Goal: Task Accomplishment & Management: Use online tool/utility

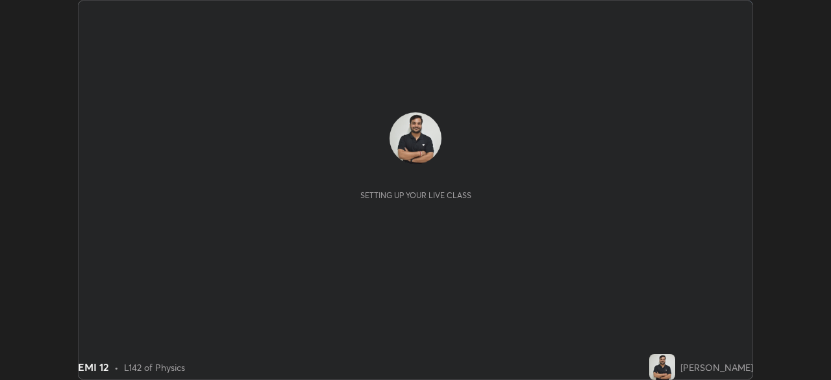
scroll to position [380, 830]
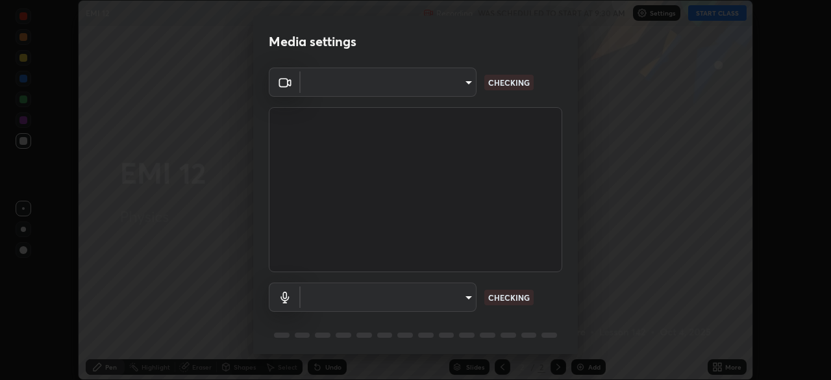
type input "c35a285883de36ed13854a1fbed0525b0d3f8b863e97d5e3b573df760e09333d"
click at [437, 286] on body "Erase all EMI 12 Recording WAS SCHEDULED TO START AT 9:30 AM Settings START CLA…" at bounding box center [415, 190] width 831 height 380
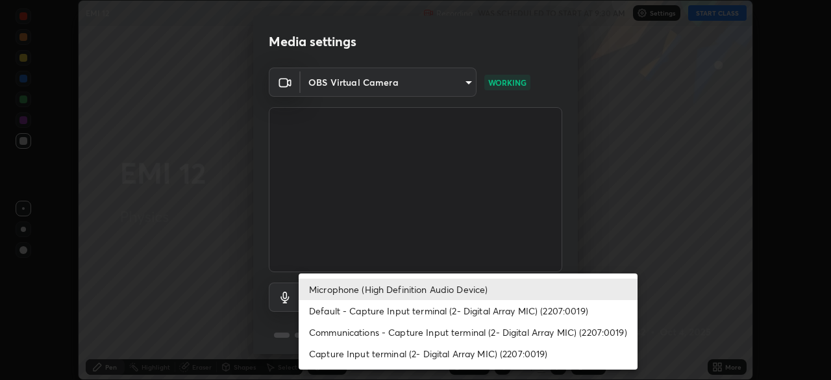
click at [371, 324] on li "Communications - Capture Input terminal (2- Digital Array MIC) (2207:0019)" at bounding box center [468, 331] width 339 height 21
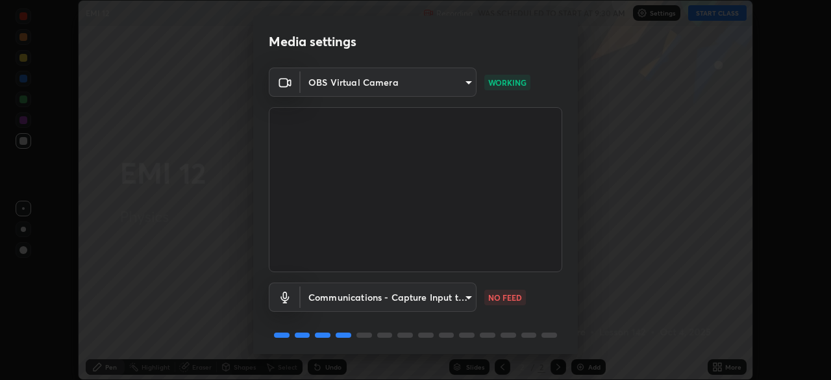
click at [326, 299] on body "Erase all EMI 12 Recording WAS SCHEDULED TO START AT 9:30 AM Settings START CLA…" at bounding box center [415, 190] width 831 height 380
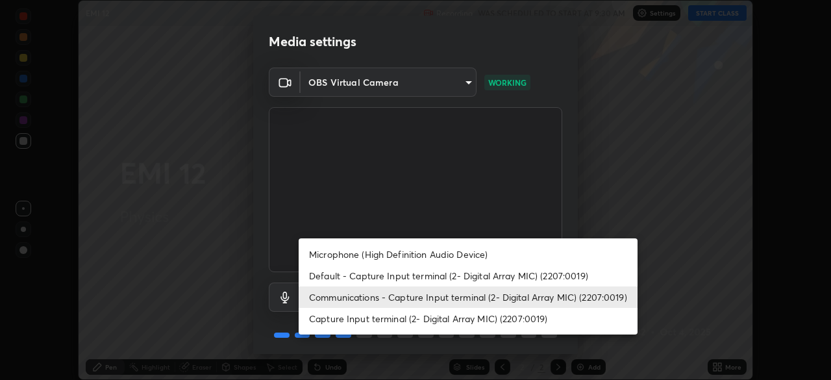
click at [321, 257] on li "Microphone (High Definition Audio Device)" at bounding box center [468, 253] width 339 height 21
type input "3d334ac0a462d559afaba984711ee6781e2bfd9c7b4003d7f15efc1d03da94cf"
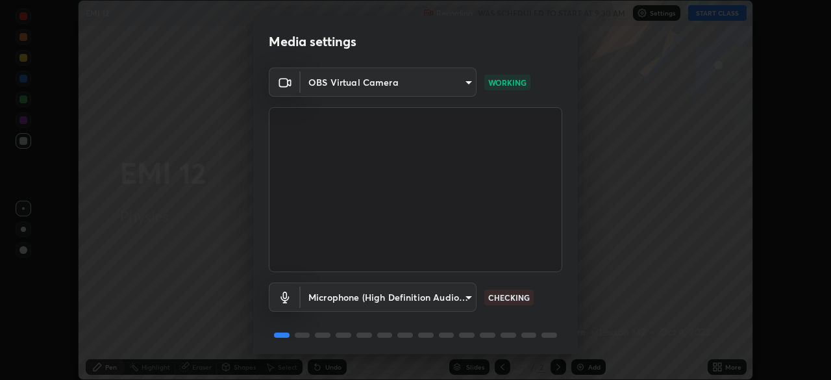
scroll to position [46, 0]
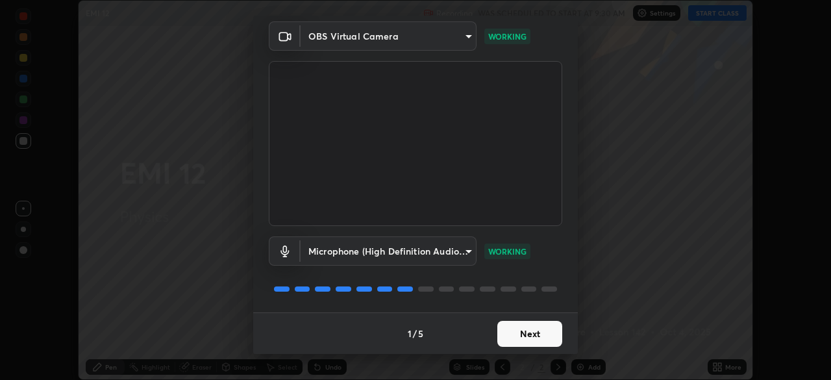
click at [515, 324] on button "Next" at bounding box center [529, 334] width 65 height 26
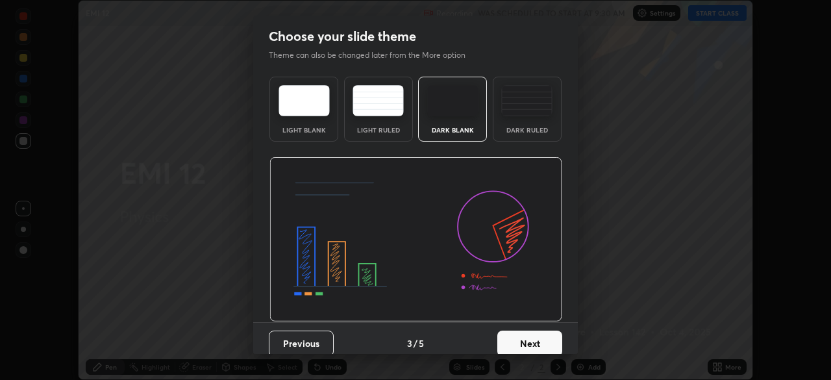
click at [526, 337] on button "Next" at bounding box center [529, 343] width 65 height 26
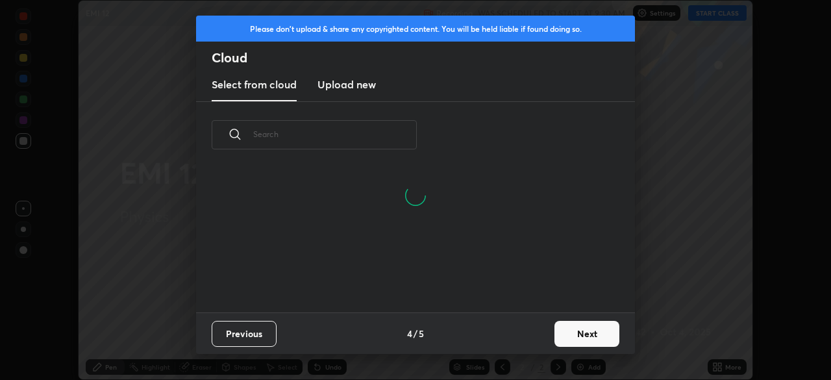
click at [572, 328] on button "Next" at bounding box center [586, 334] width 65 height 26
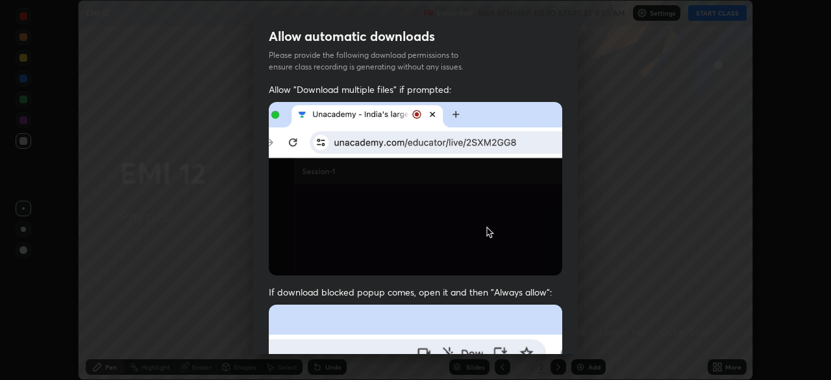
click at [585, 337] on div "Allow automatic downloads Please provide the following download permissions to …" at bounding box center [415, 190] width 831 height 380
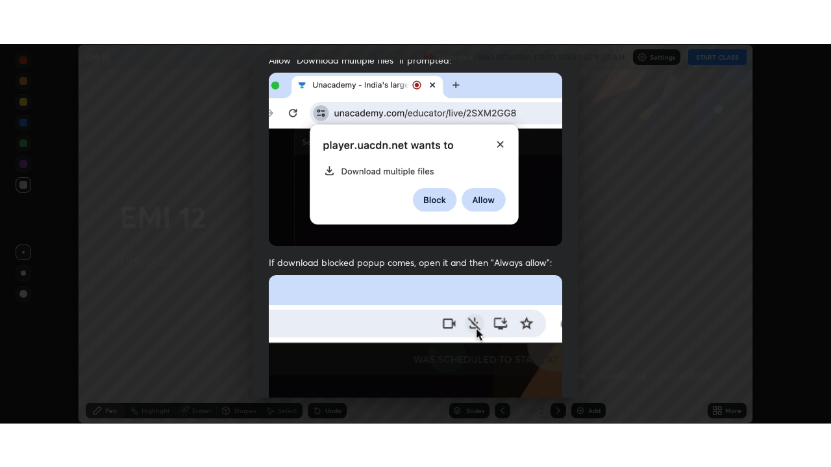
scroll to position [311, 0]
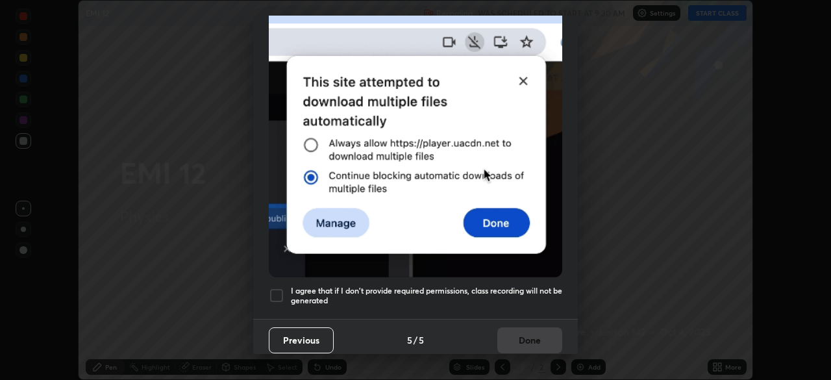
click at [527, 297] on h5 "I agree that if I don't provide required permissions, class recording will not …" at bounding box center [426, 296] width 271 height 20
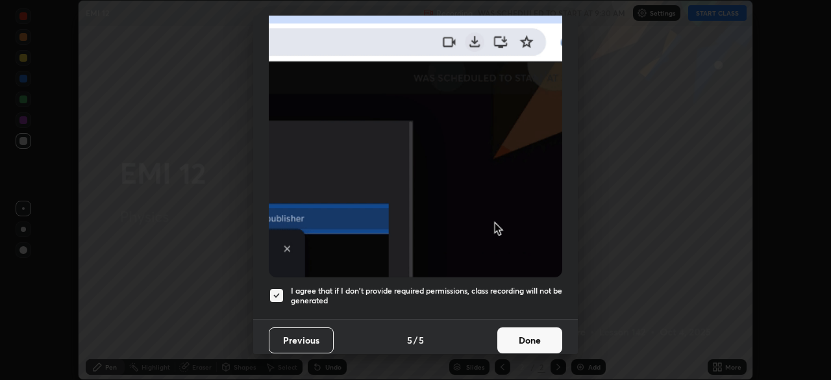
click at [533, 329] on button "Done" at bounding box center [529, 340] width 65 height 26
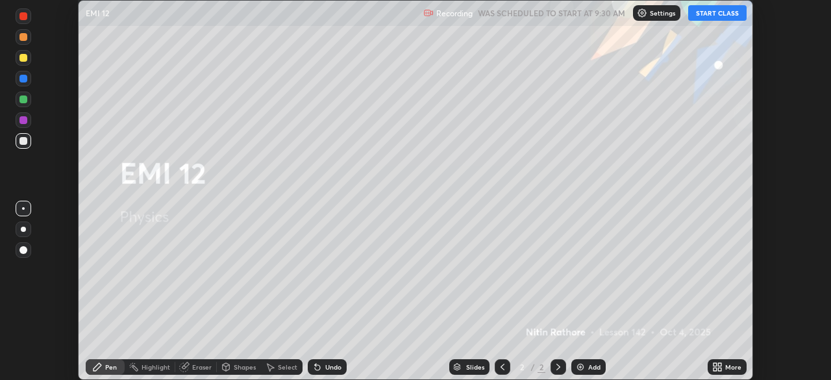
click at [734, 363] on div "More" at bounding box center [733, 366] width 16 height 6
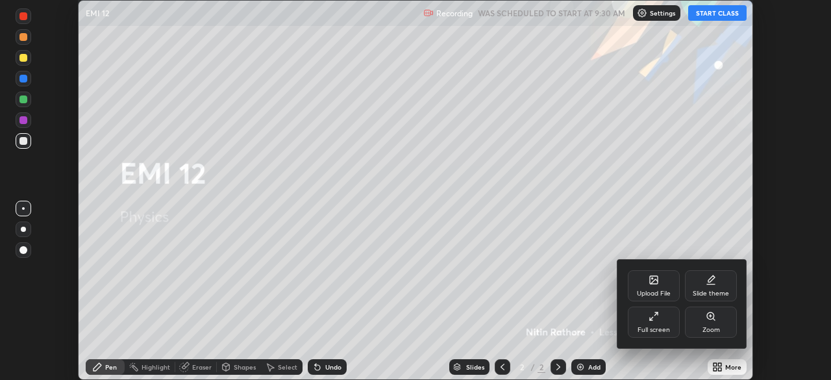
click at [647, 321] on div "Full screen" at bounding box center [654, 321] width 52 height 31
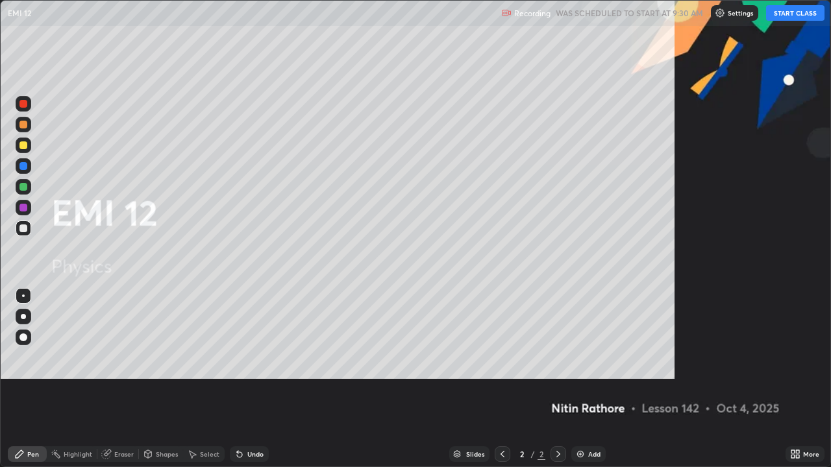
scroll to position [467, 831]
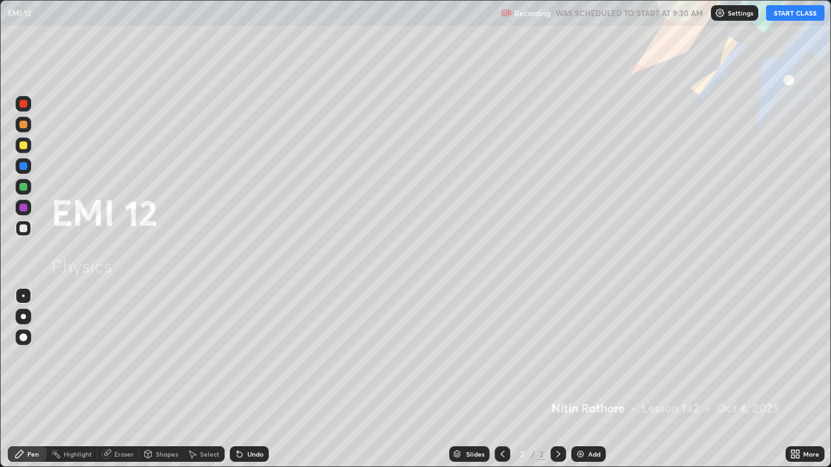
click at [783, 14] on button "START CLASS" at bounding box center [795, 13] width 58 height 16
click at [593, 379] on div "Add" at bounding box center [594, 454] width 12 height 6
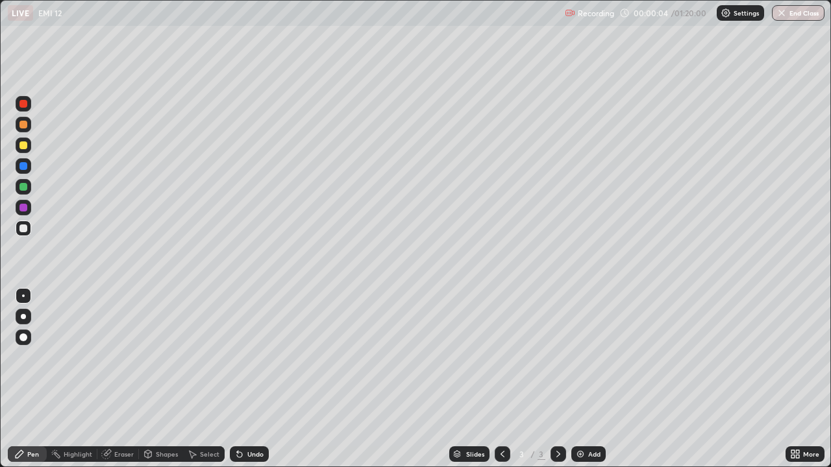
click at [23, 317] on div at bounding box center [23, 316] width 5 height 5
click at [152, 379] on div "Shapes" at bounding box center [161, 454] width 44 height 26
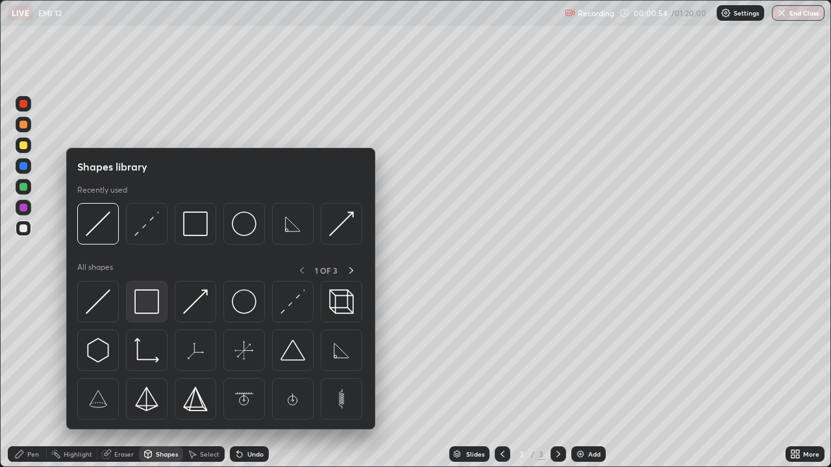
click at [151, 296] on img at bounding box center [146, 301] width 25 height 25
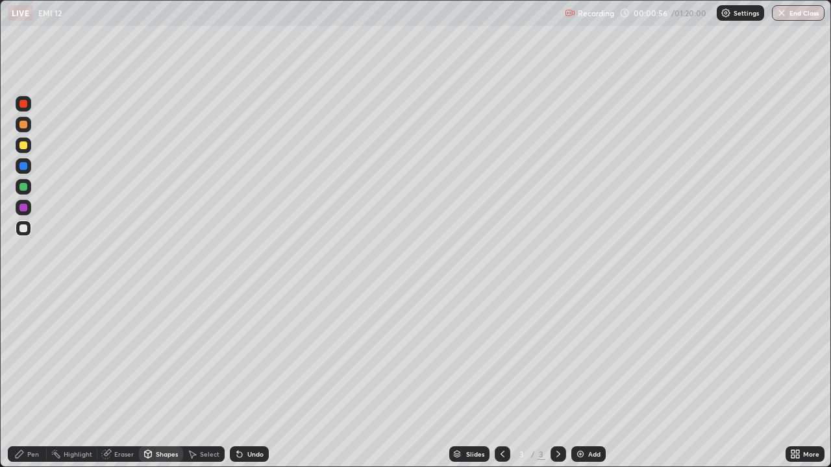
click at [114, 379] on div "Eraser" at bounding box center [123, 454] width 19 height 6
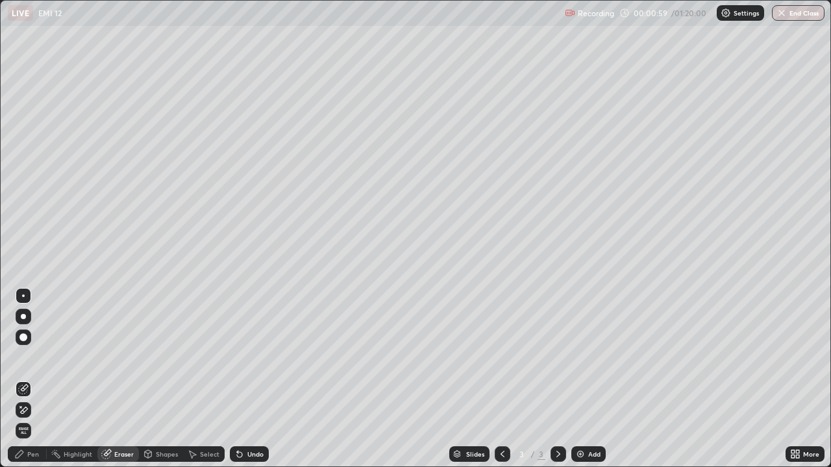
click at [160, 379] on div "Shapes" at bounding box center [167, 454] width 22 height 6
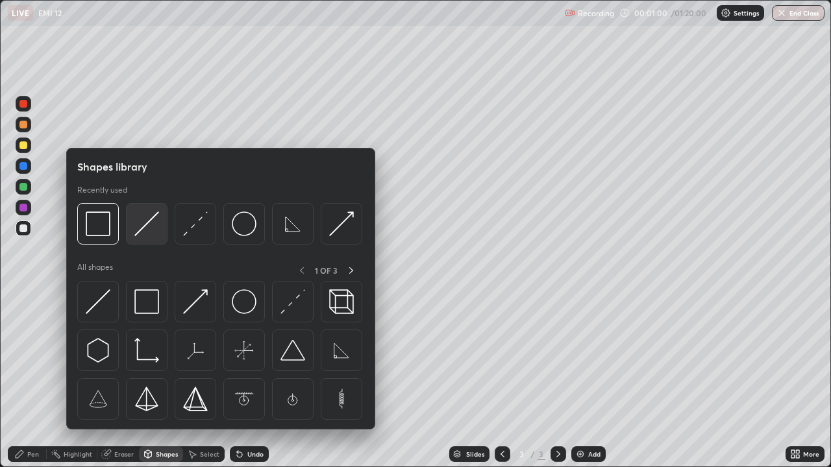
click at [153, 224] on img at bounding box center [146, 224] width 25 height 25
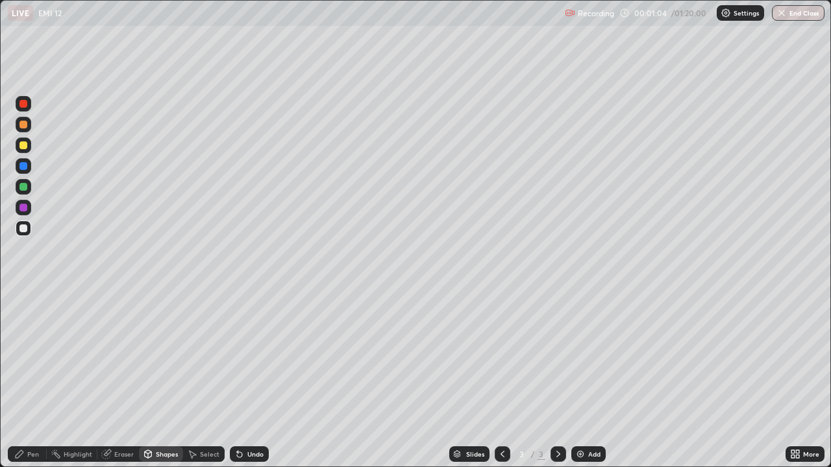
click at [29, 379] on div "Pen" at bounding box center [33, 454] width 12 height 6
click at [160, 379] on div "Shapes" at bounding box center [167, 454] width 22 height 6
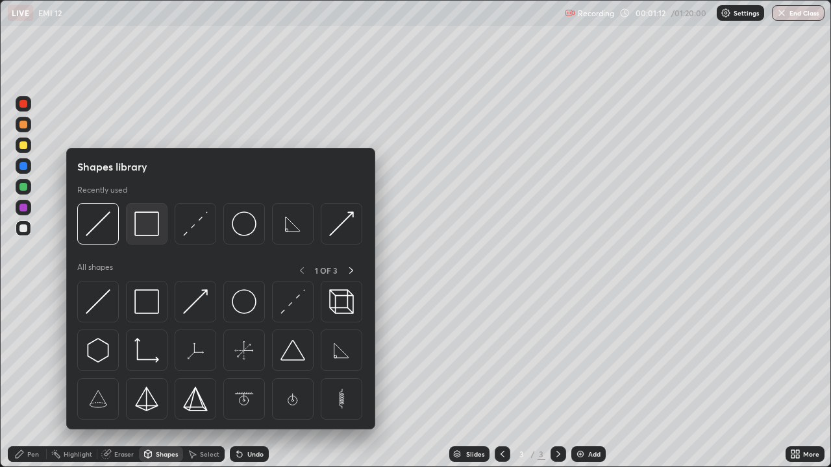
click at [145, 230] on img at bounding box center [146, 224] width 25 height 25
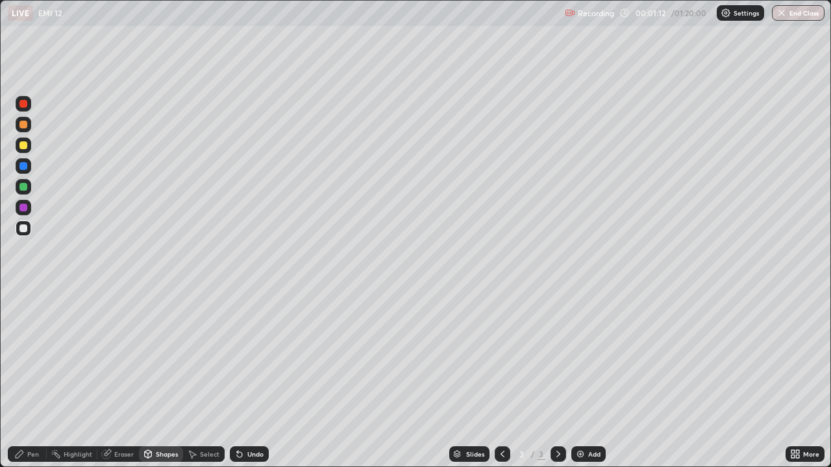
click at [23, 149] on div at bounding box center [23, 145] width 8 height 8
click at [38, 379] on div "Pen" at bounding box center [33, 454] width 12 height 6
click at [23, 232] on div at bounding box center [23, 229] width 8 height 8
click at [166, 379] on div "Shapes" at bounding box center [167, 454] width 22 height 6
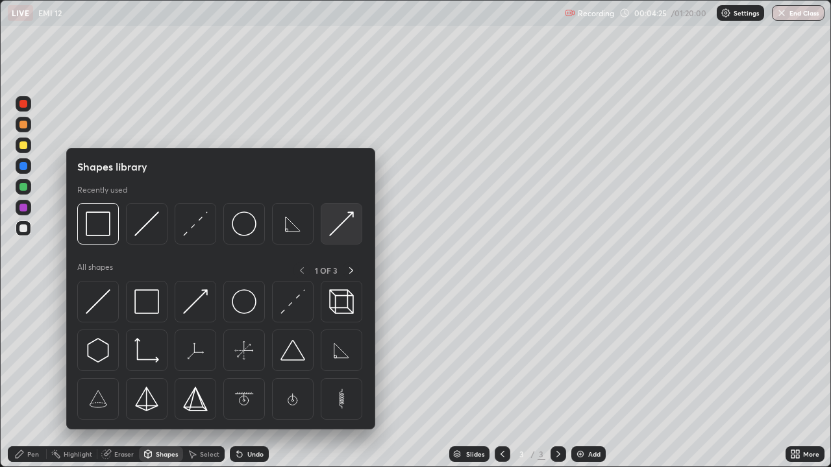
click at [341, 227] on img at bounding box center [341, 224] width 25 height 25
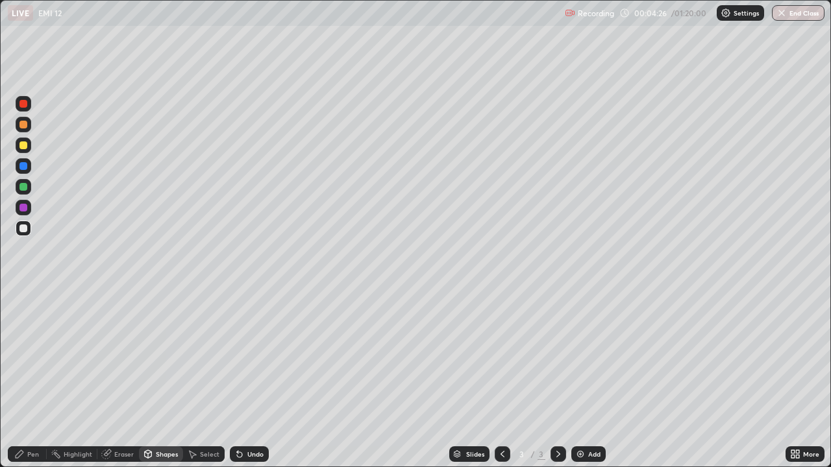
click at [25, 146] on div at bounding box center [23, 145] width 8 height 8
click at [252, 379] on div "Undo" at bounding box center [255, 454] width 16 height 6
click at [23, 189] on div at bounding box center [23, 187] width 8 height 8
click at [21, 379] on icon at bounding box center [19, 454] width 10 height 10
click at [153, 379] on div "Shapes" at bounding box center [161, 455] width 44 height 16
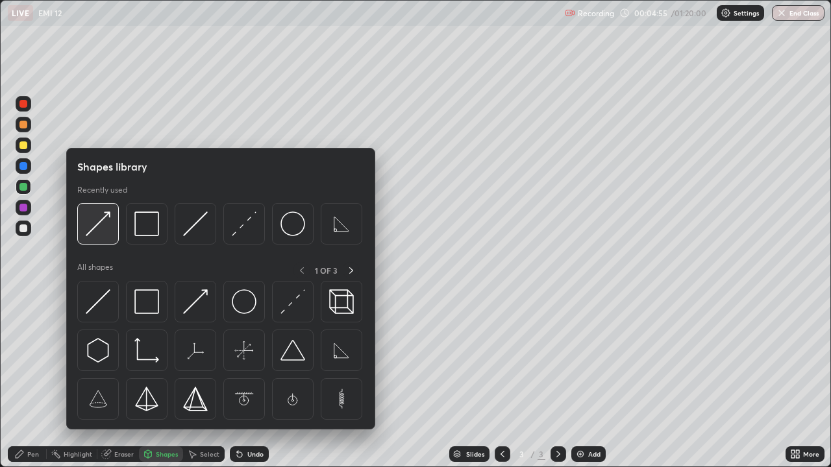
click at [106, 221] on img at bounding box center [98, 224] width 25 height 25
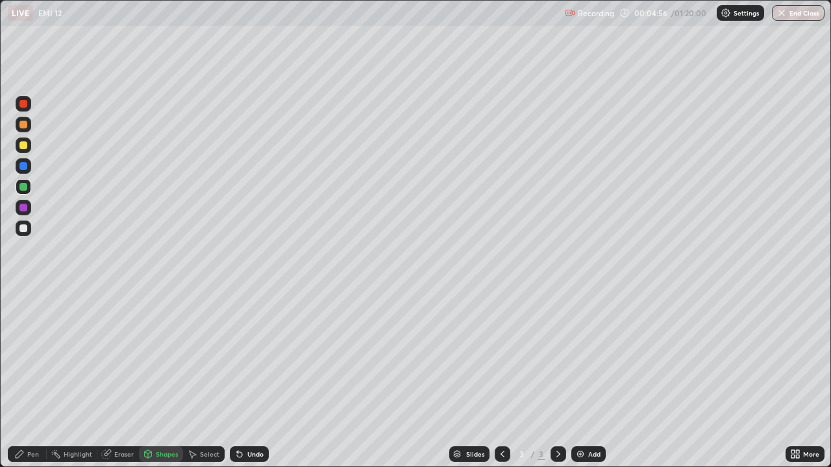
click at [25, 125] on div at bounding box center [23, 125] width 8 height 8
click at [33, 379] on div "Pen" at bounding box center [33, 454] width 12 height 6
click at [23, 235] on div at bounding box center [24, 229] width 16 height 16
click at [148, 379] on icon at bounding box center [148, 456] width 0 height 5
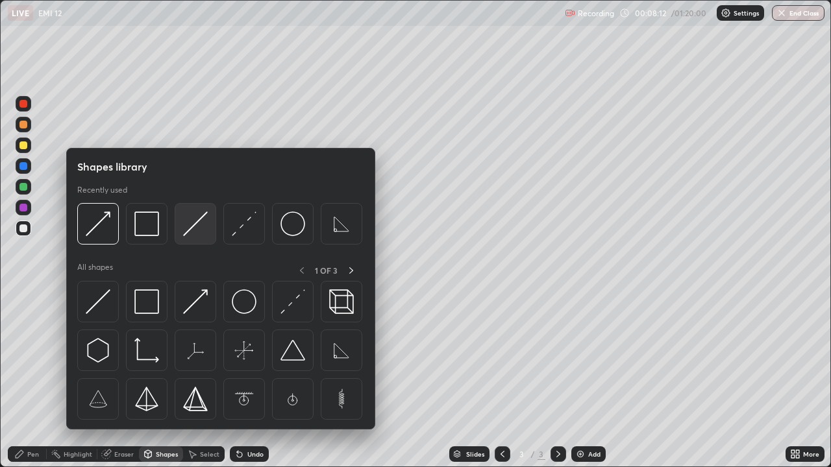
click at [194, 224] on img at bounding box center [195, 224] width 25 height 25
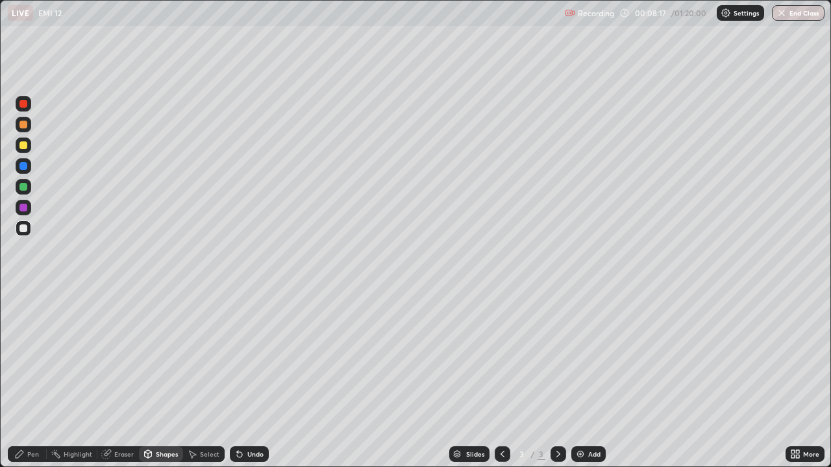
click at [23, 379] on icon at bounding box center [19, 454] width 10 height 10
click at [211, 379] on div "Select" at bounding box center [209, 454] width 19 height 6
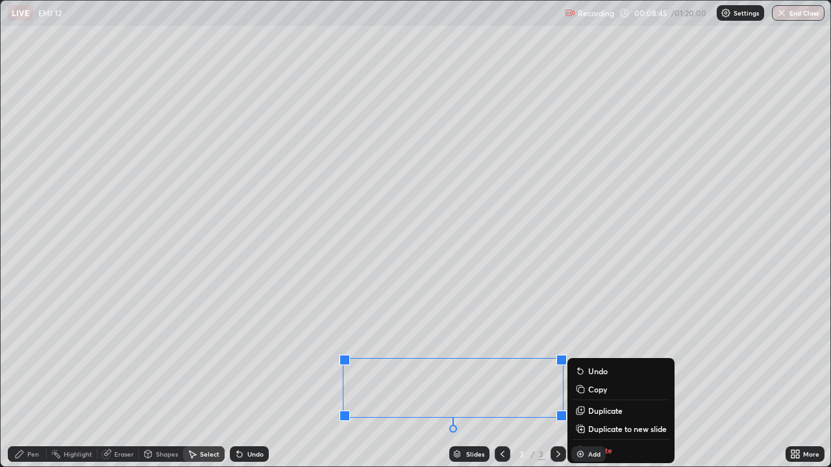
click at [602, 379] on p "Duplicate to new slide" at bounding box center [627, 429] width 79 height 10
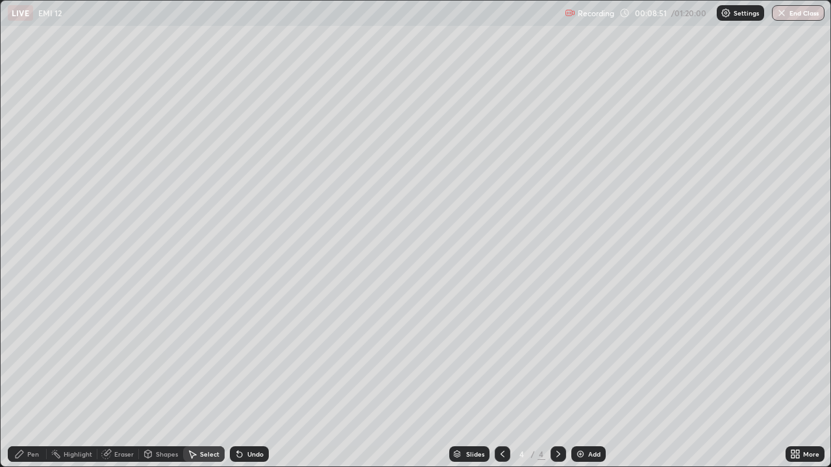
click at [34, 379] on div "Pen" at bounding box center [33, 454] width 12 height 6
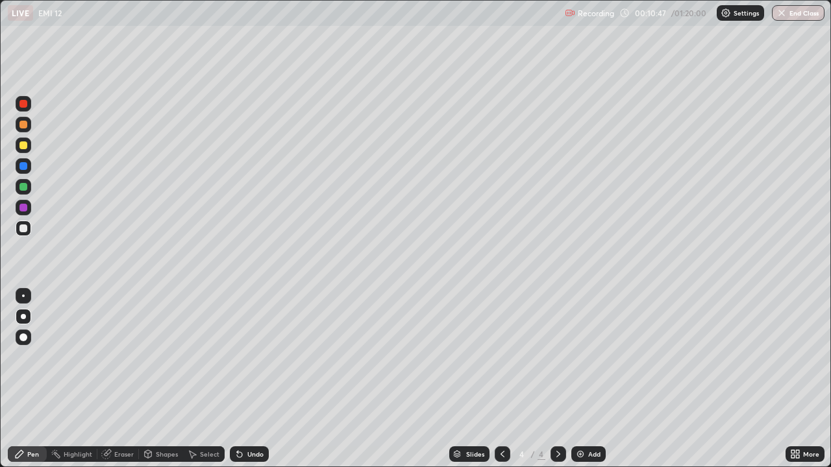
click at [247, 379] on div "Undo" at bounding box center [255, 454] width 16 height 6
click at [258, 379] on div "Undo" at bounding box center [255, 454] width 16 height 6
click at [160, 379] on div "Shapes" at bounding box center [167, 454] width 22 height 6
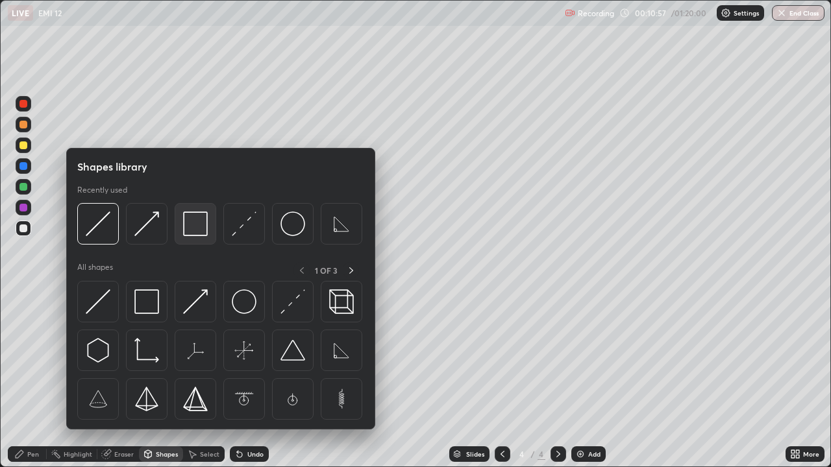
click at [188, 221] on img at bounding box center [195, 224] width 25 height 25
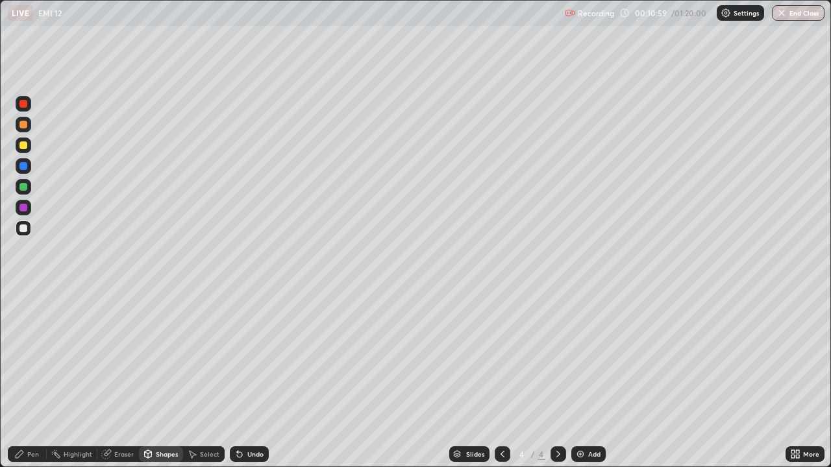
click at [35, 379] on div "Pen" at bounding box center [27, 455] width 39 height 16
click at [501, 379] on icon at bounding box center [502, 454] width 10 height 10
click at [557, 379] on icon at bounding box center [558, 454] width 10 height 10
click at [503, 379] on icon at bounding box center [502, 454] width 10 height 10
click at [550, 379] on div at bounding box center [558, 455] width 16 height 16
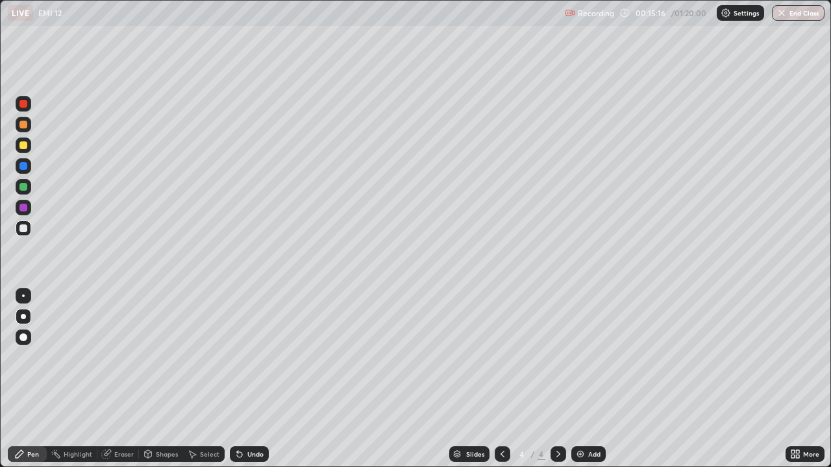
click at [585, 379] on div "Add" at bounding box center [588, 455] width 34 height 16
click at [169, 379] on div "Shapes" at bounding box center [161, 455] width 44 height 16
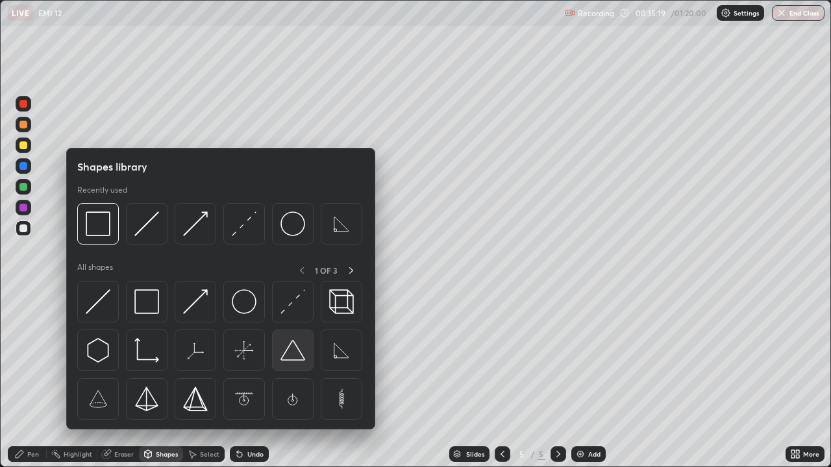
click at [291, 356] on img at bounding box center [292, 350] width 25 height 25
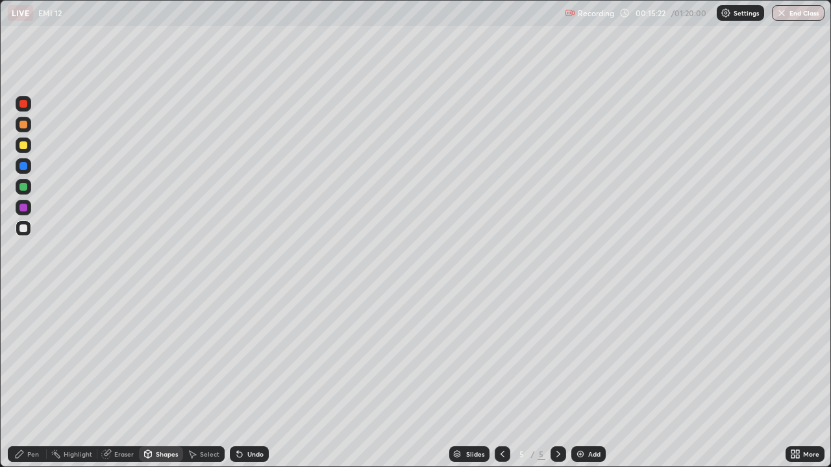
click at [214, 379] on div "Select" at bounding box center [209, 454] width 19 height 6
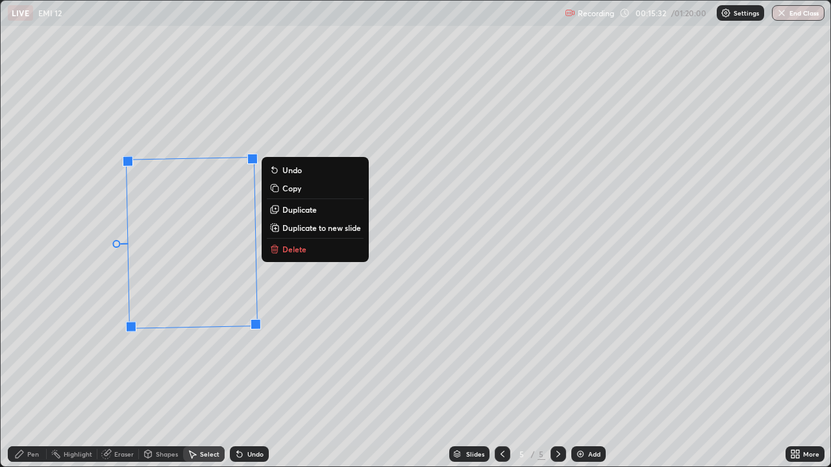
click at [116, 241] on div at bounding box center [116, 244] width 8 height 8
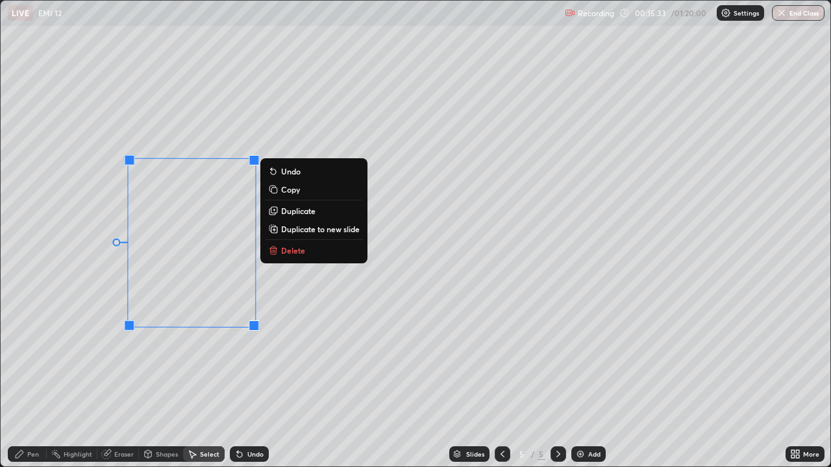
click at [162, 379] on div "Shapes" at bounding box center [167, 454] width 22 height 6
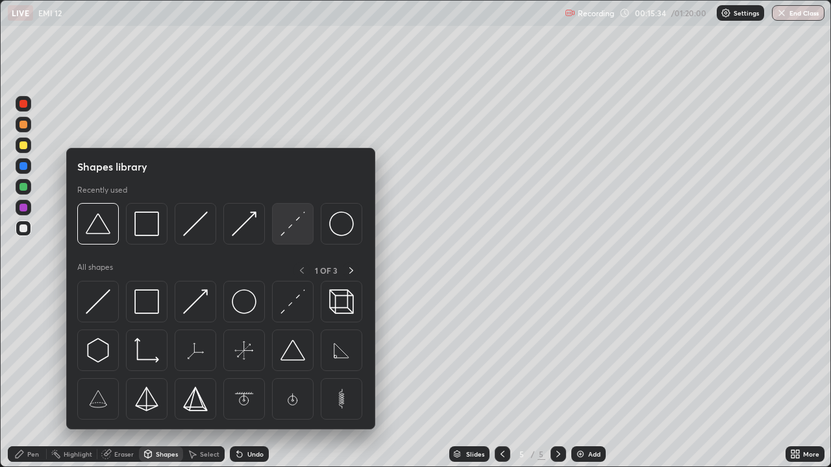
click at [289, 225] on img at bounding box center [292, 224] width 25 height 25
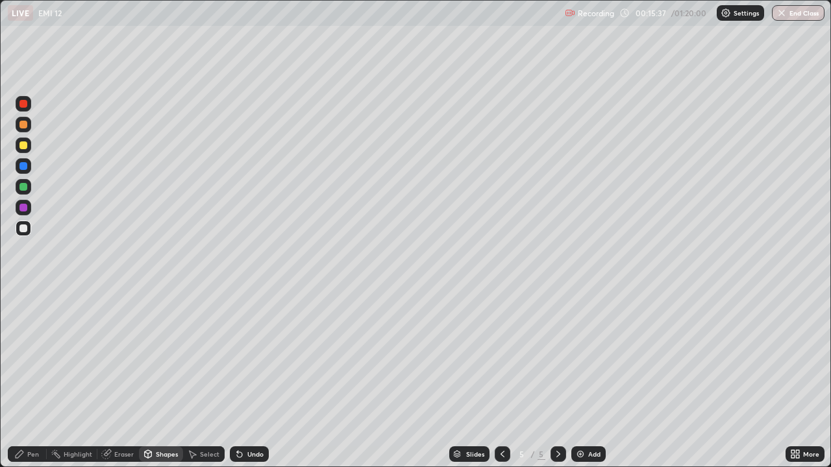
click at [259, 379] on div "Undo" at bounding box center [255, 454] width 16 height 6
click at [29, 379] on div "Pen" at bounding box center [33, 454] width 12 height 6
click at [153, 379] on div "Shapes" at bounding box center [161, 455] width 44 height 16
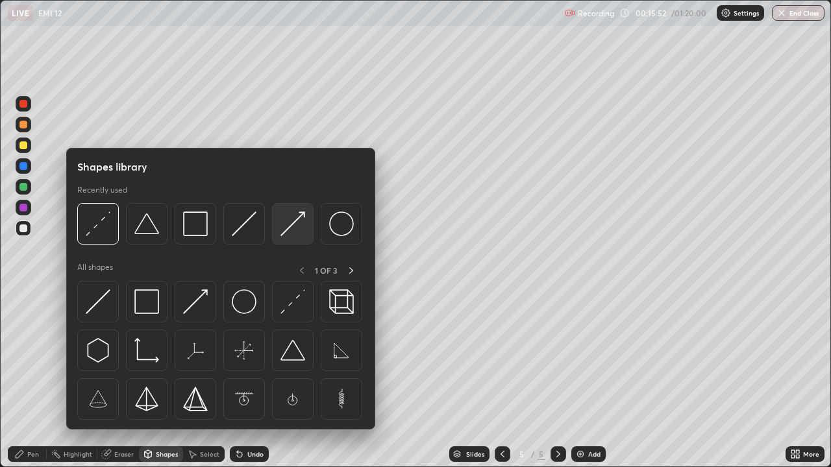
click at [293, 227] on img at bounding box center [292, 224] width 25 height 25
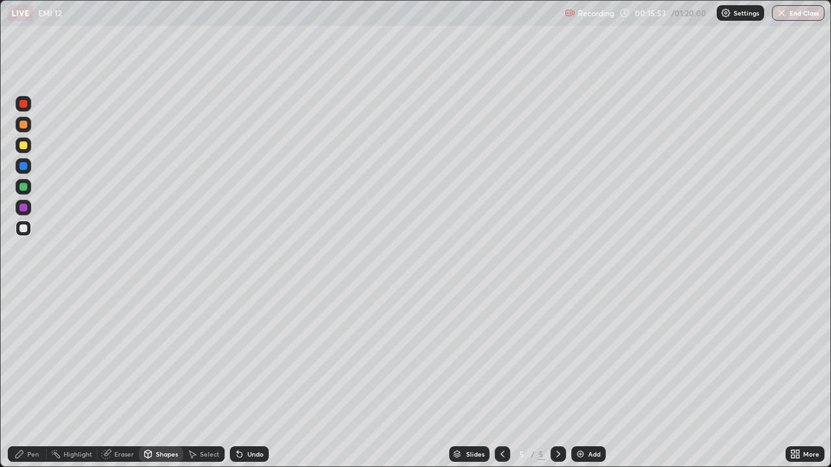
click at [30, 191] on div at bounding box center [24, 187] width 16 height 16
click at [23, 379] on icon at bounding box center [19, 454] width 10 height 10
click at [21, 232] on div at bounding box center [23, 229] width 8 height 8
click at [158, 379] on div "Shapes" at bounding box center [167, 454] width 22 height 6
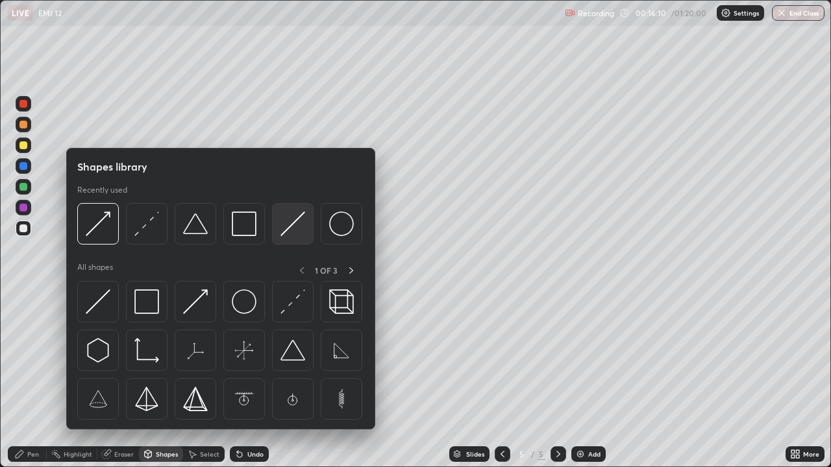
click at [295, 216] on img at bounding box center [292, 224] width 25 height 25
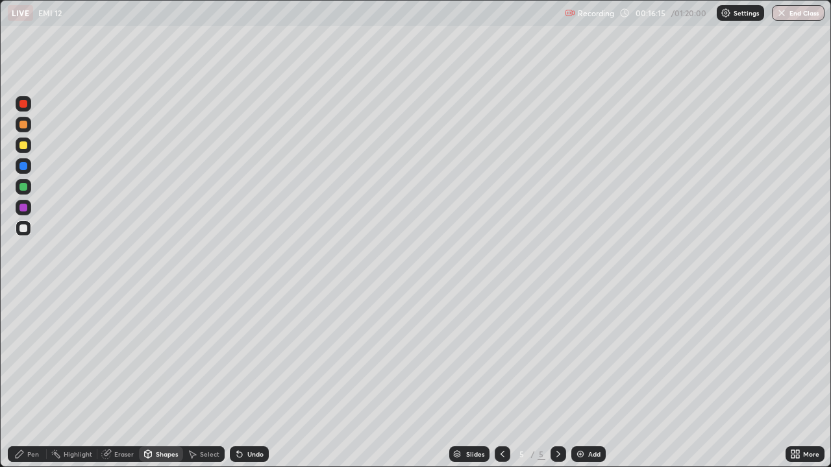
click at [201, 379] on div "Select" at bounding box center [209, 454] width 19 height 6
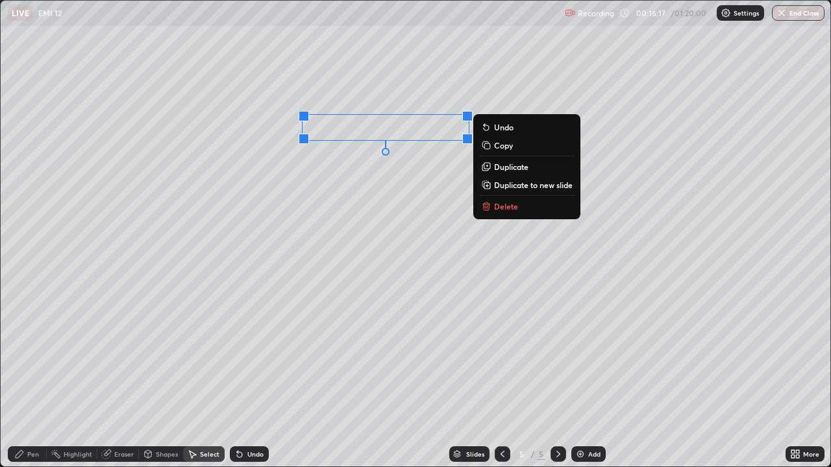
click at [501, 164] on p "Duplicate" at bounding box center [511, 167] width 34 height 10
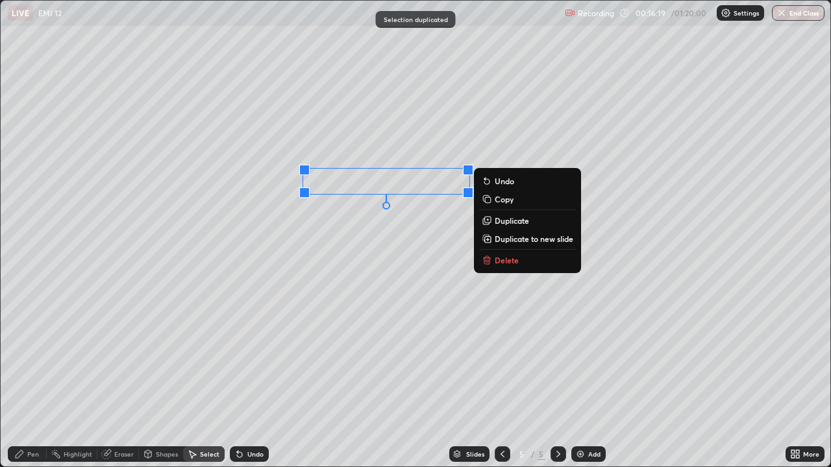
click at [498, 221] on p "Duplicate" at bounding box center [512, 220] width 34 height 10
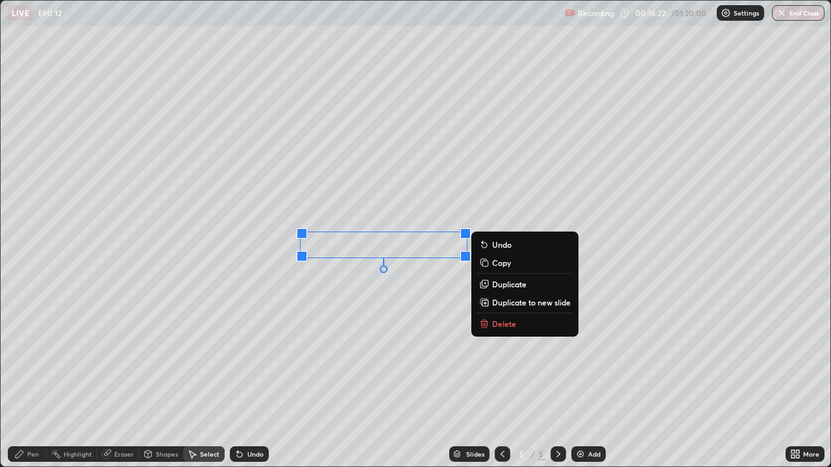
click at [491, 286] on button "Duplicate" at bounding box center [524, 284] width 97 height 16
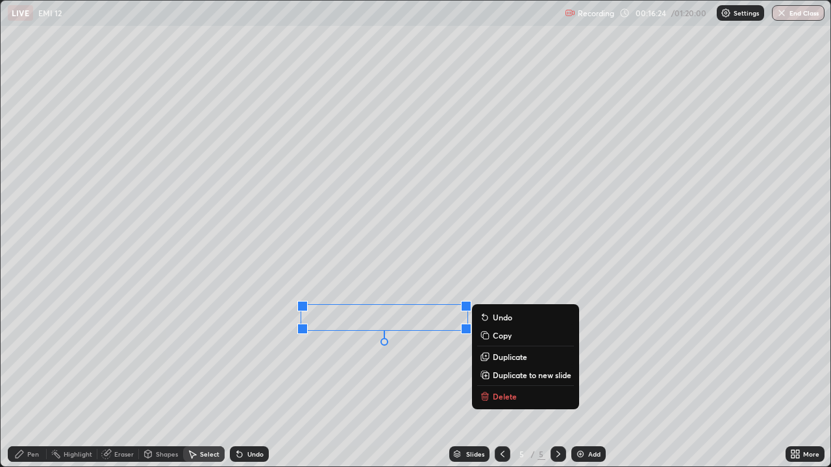
click at [156, 379] on div "Shapes" at bounding box center [167, 454] width 22 height 6
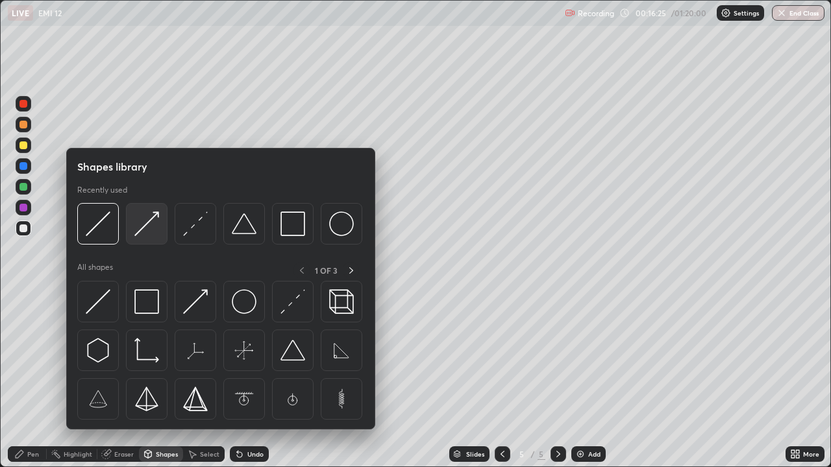
click at [150, 234] on img at bounding box center [146, 224] width 25 height 25
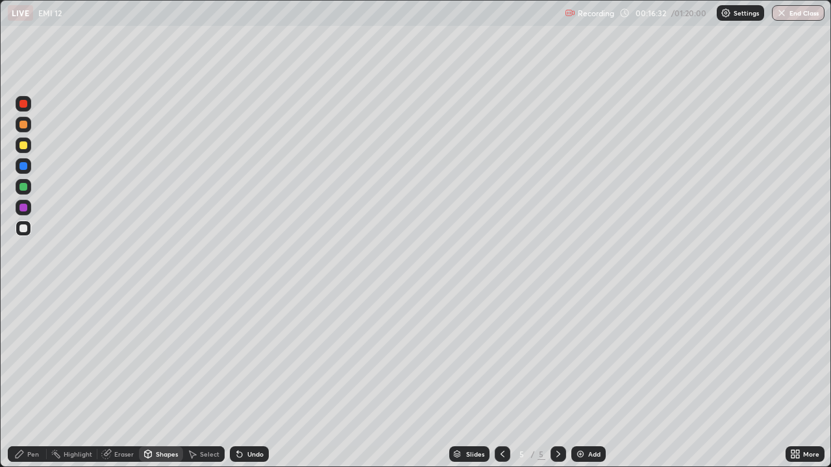
click at [38, 379] on div "Pen" at bounding box center [33, 454] width 12 height 6
click at [173, 379] on div "Shapes" at bounding box center [167, 454] width 22 height 6
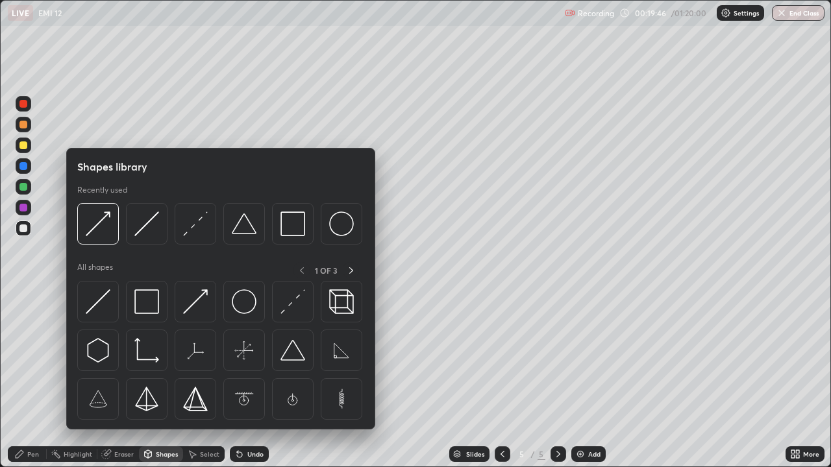
click at [208, 379] on div "Select" at bounding box center [209, 454] width 19 height 6
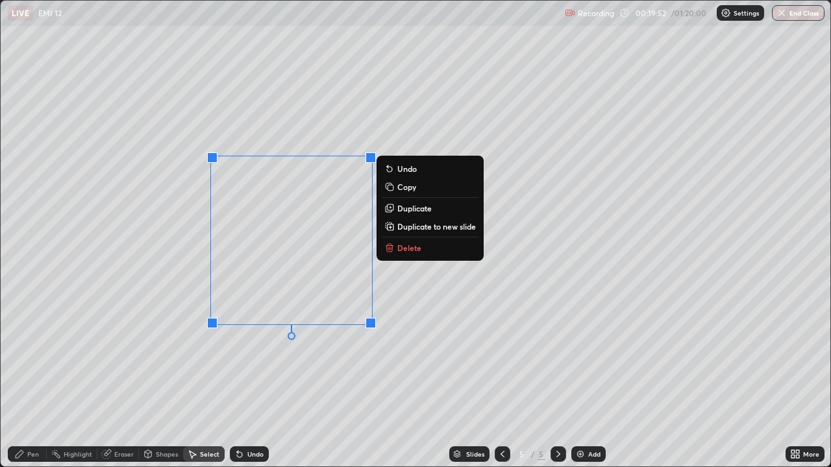
click at [153, 379] on div "Shapes" at bounding box center [161, 455] width 44 height 16
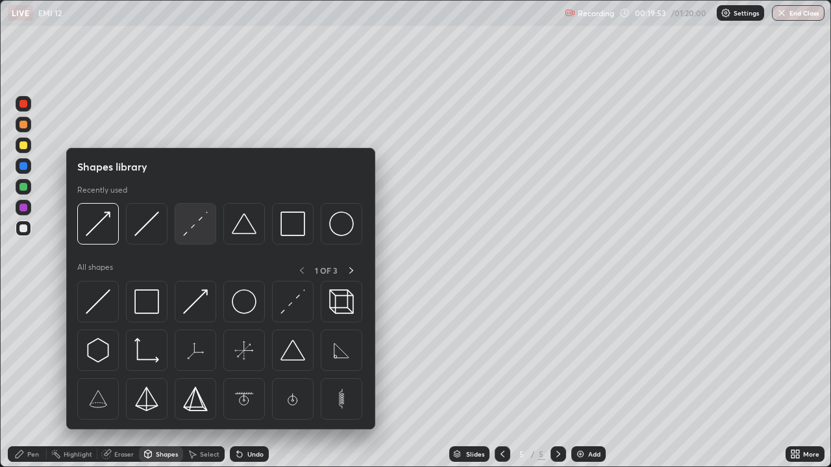
click at [193, 233] on img at bounding box center [195, 224] width 25 height 25
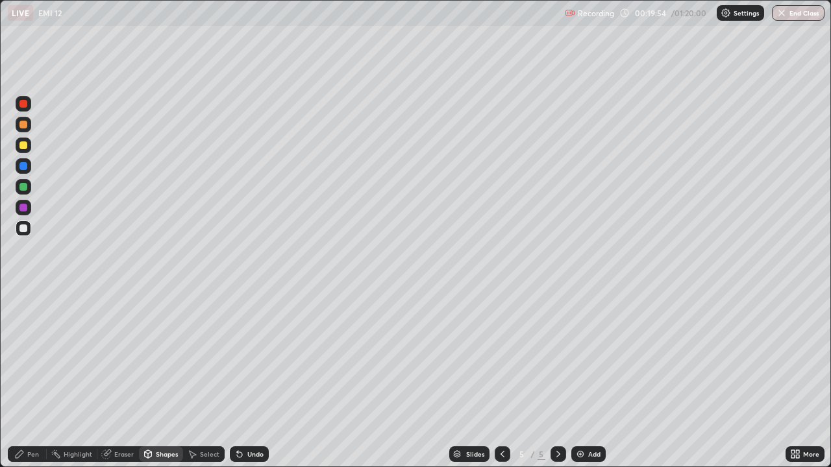
click at [29, 209] on div at bounding box center [24, 208] width 16 height 16
click at [26, 379] on div "Pen" at bounding box center [27, 455] width 39 height 16
click at [161, 379] on div "Shapes" at bounding box center [167, 454] width 22 height 6
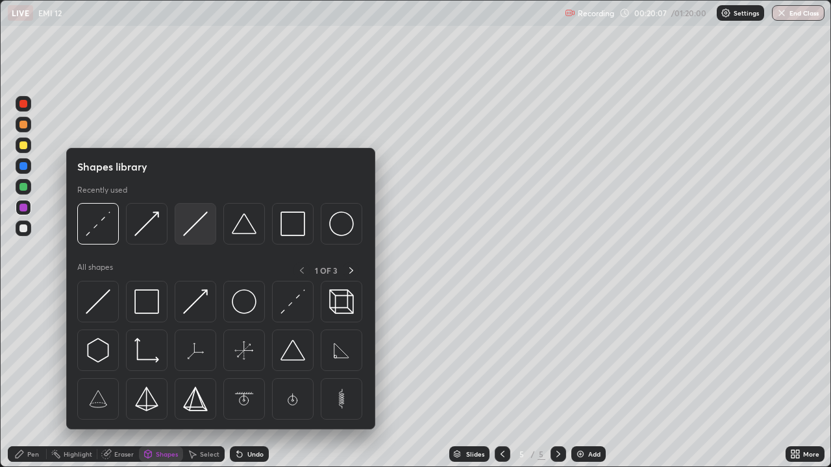
click at [198, 225] on img at bounding box center [195, 224] width 25 height 25
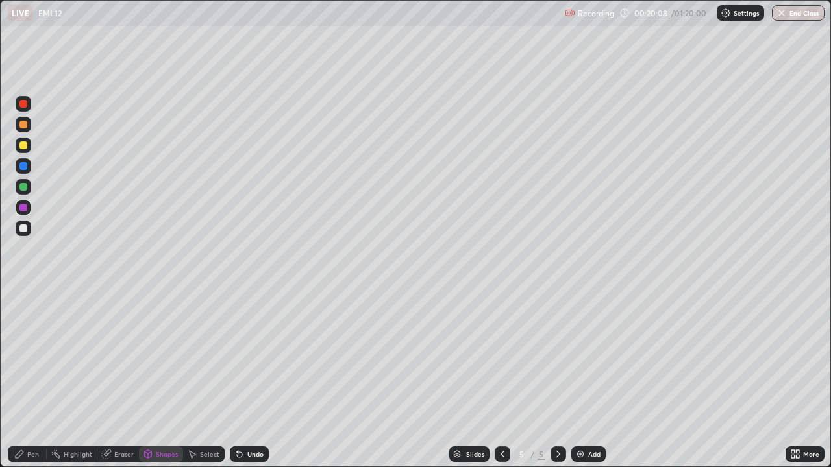
click at [22, 127] on div at bounding box center [23, 125] width 8 height 8
click at [24, 379] on icon at bounding box center [19, 454] width 10 height 10
click at [26, 232] on div at bounding box center [24, 229] width 16 height 16
click at [165, 379] on div "Shapes" at bounding box center [161, 455] width 44 height 16
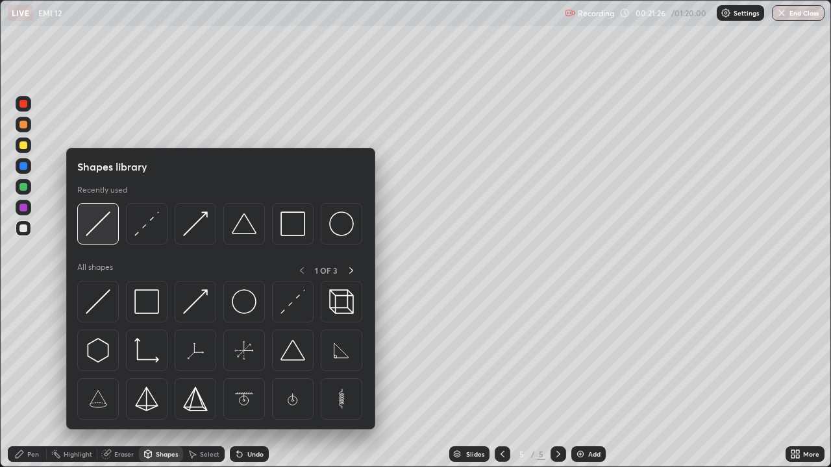
click at [104, 228] on img at bounding box center [98, 224] width 25 height 25
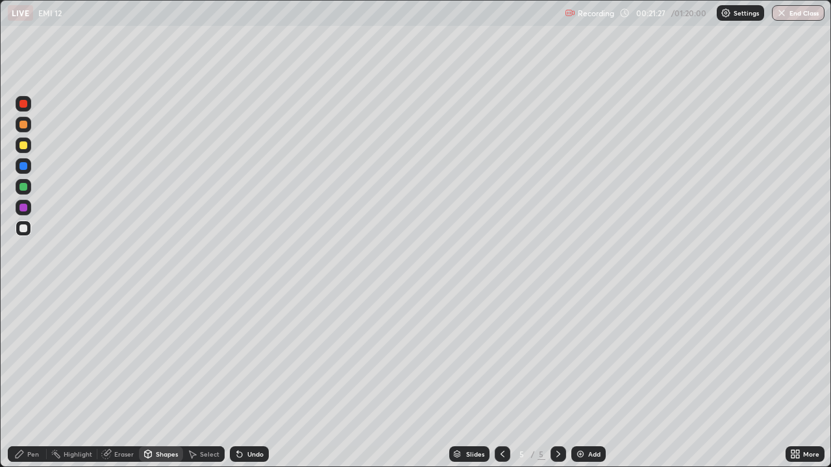
click at [23, 190] on div at bounding box center [23, 187] width 8 height 8
click at [177, 379] on div "Shapes" at bounding box center [161, 455] width 44 height 16
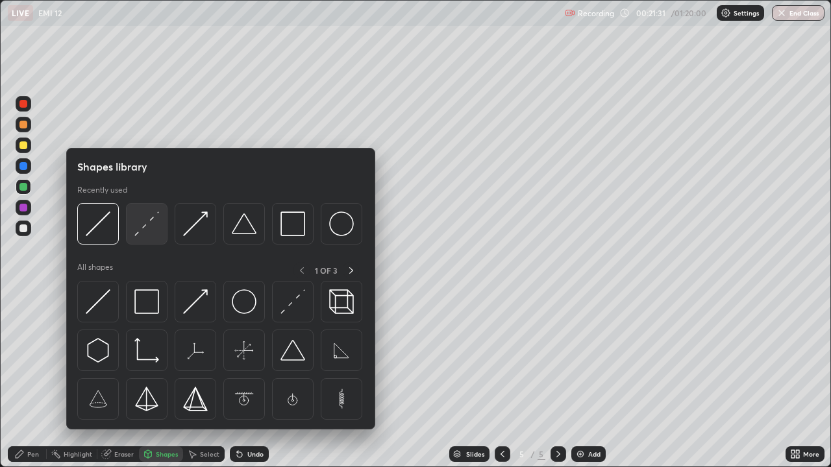
click at [151, 231] on img at bounding box center [146, 224] width 25 height 25
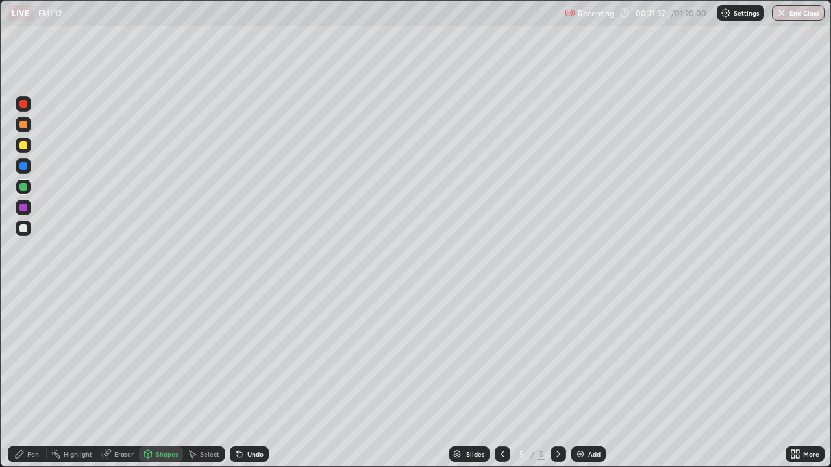
click at [33, 379] on div "Pen" at bounding box center [33, 454] width 12 height 6
click at [164, 379] on div "Shapes" at bounding box center [167, 454] width 22 height 6
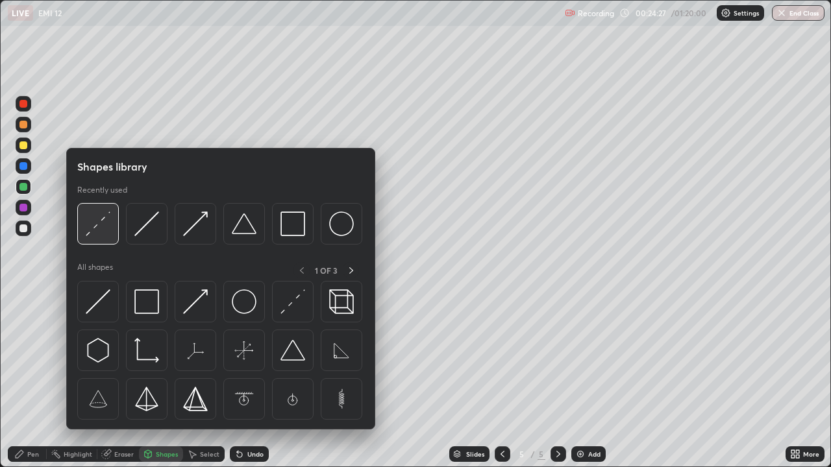
click at [100, 236] on img at bounding box center [98, 224] width 25 height 25
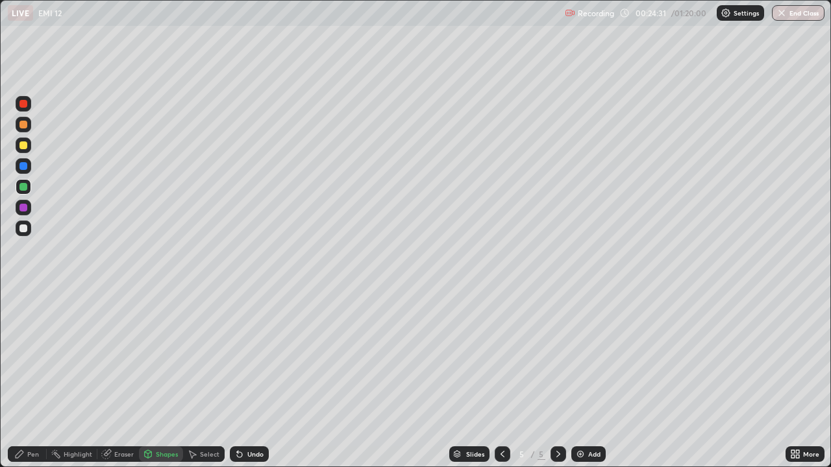
click at [30, 379] on div "Pen" at bounding box center [33, 454] width 12 height 6
click at [591, 379] on div "Add" at bounding box center [594, 454] width 12 height 6
click at [21, 228] on div at bounding box center [23, 229] width 8 height 8
click at [171, 379] on div "Shapes" at bounding box center [167, 454] width 22 height 6
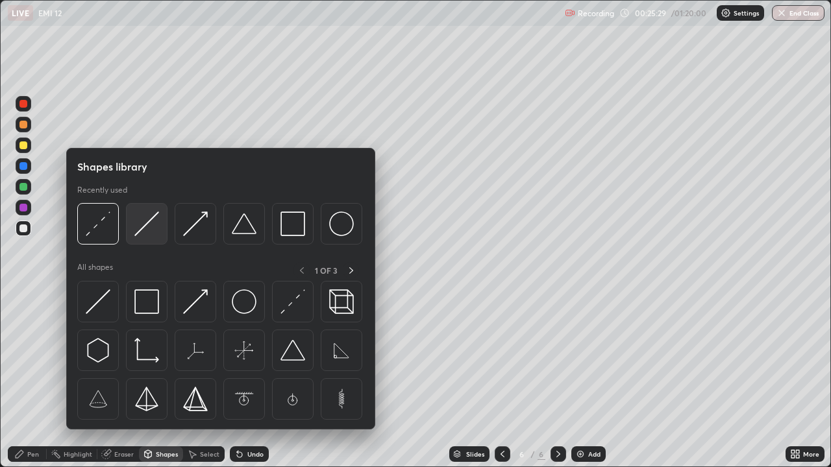
click at [151, 224] on img at bounding box center [146, 224] width 25 height 25
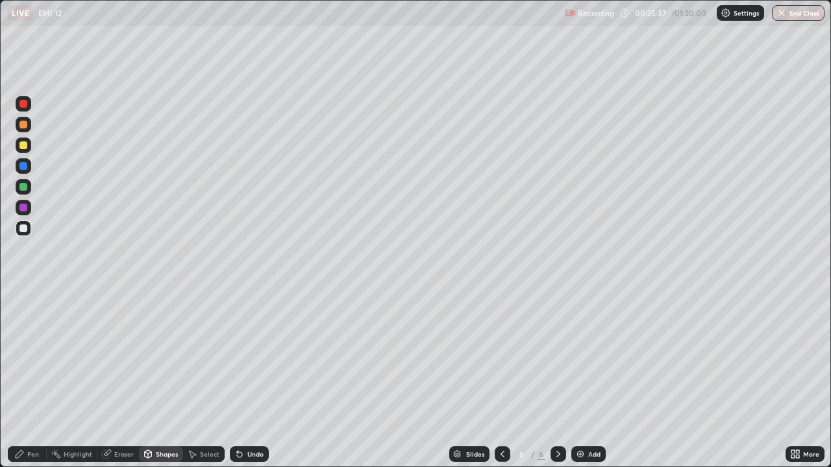
click at [209, 379] on div "Select" at bounding box center [209, 454] width 19 height 6
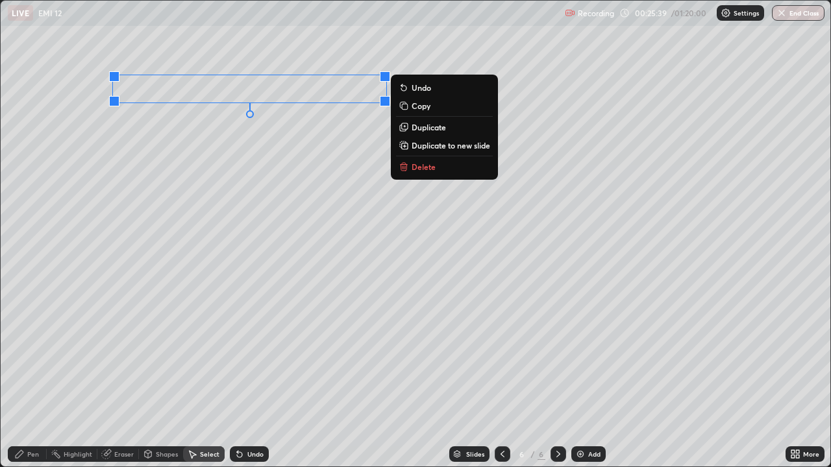
click at [442, 127] on p "Duplicate" at bounding box center [428, 127] width 34 height 10
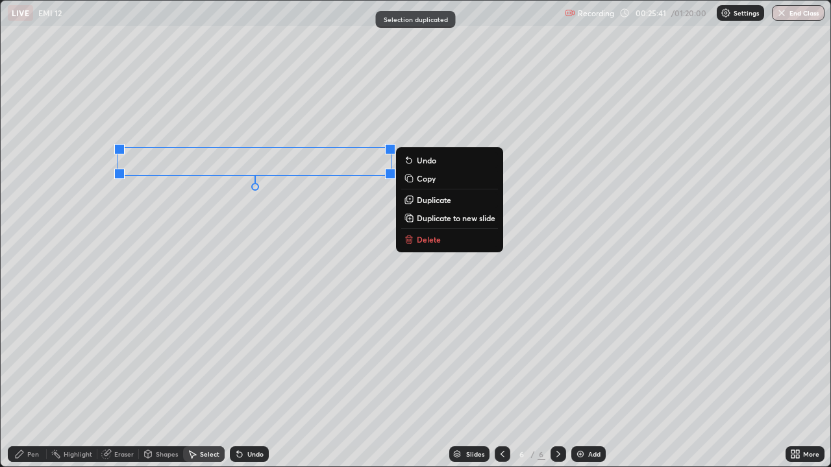
click at [430, 202] on p "Duplicate" at bounding box center [434, 200] width 34 height 10
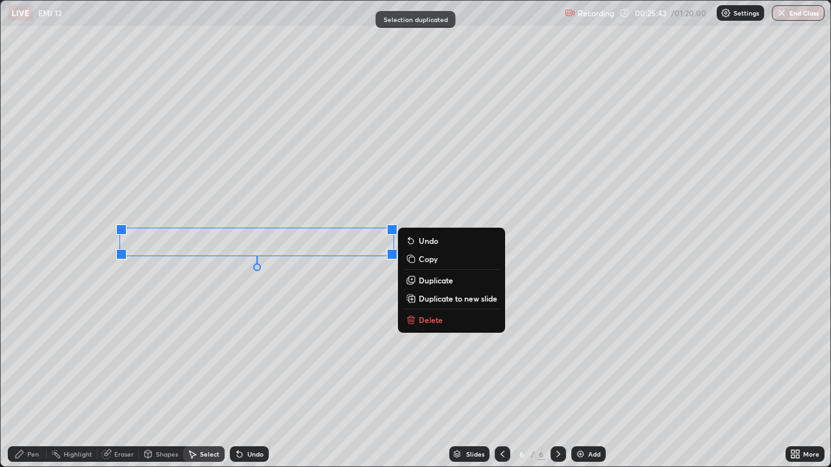
click at [424, 282] on p "Duplicate" at bounding box center [436, 280] width 34 height 10
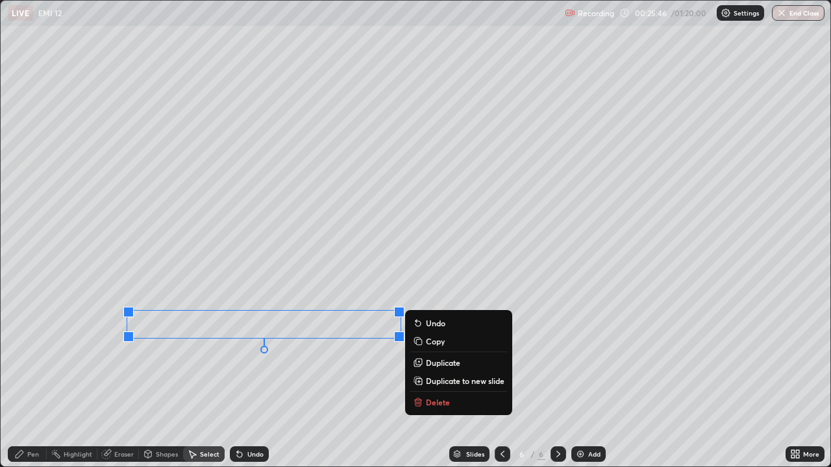
click at [158, 379] on div "Shapes" at bounding box center [167, 454] width 22 height 6
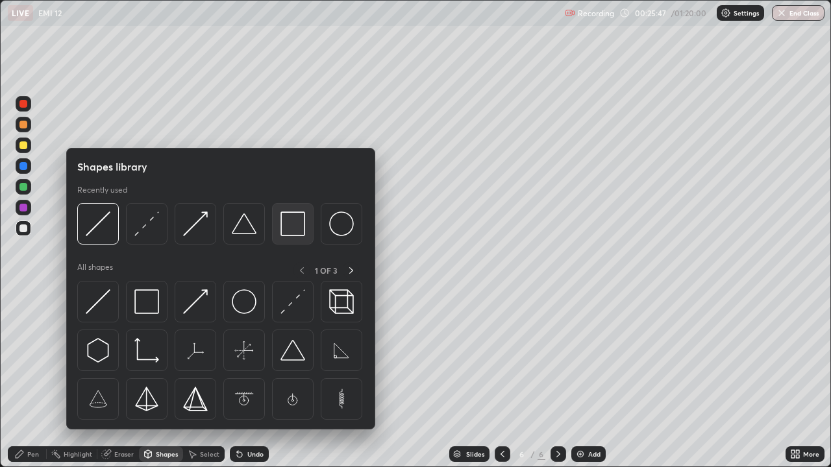
click at [292, 225] on img at bounding box center [292, 224] width 25 height 25
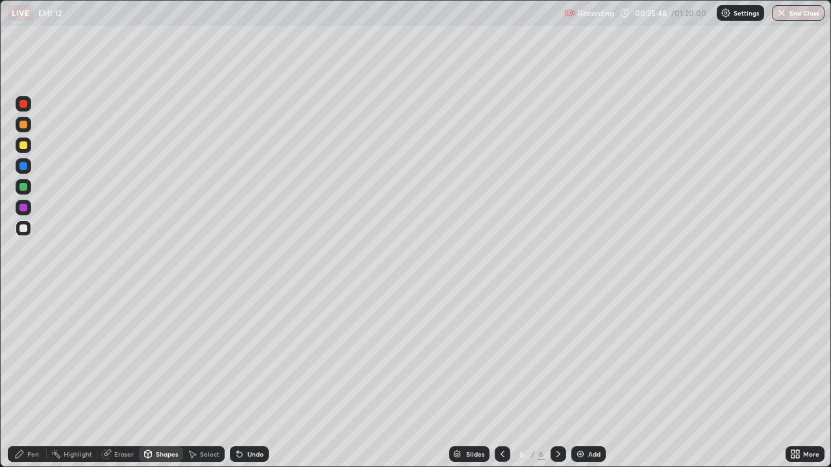
click at [21, 149] on div at bounding box center [24, 146] width 16 height 16
click at [35, 379] on div "Pen" at bounding box center [33, 454] width 12 height 6
click at [22, 230] on div at bounding box center [23, 229] width 8 height 8
click at [213, 379] on div "Select" at bounding box center [209, 454] width 19 height 6
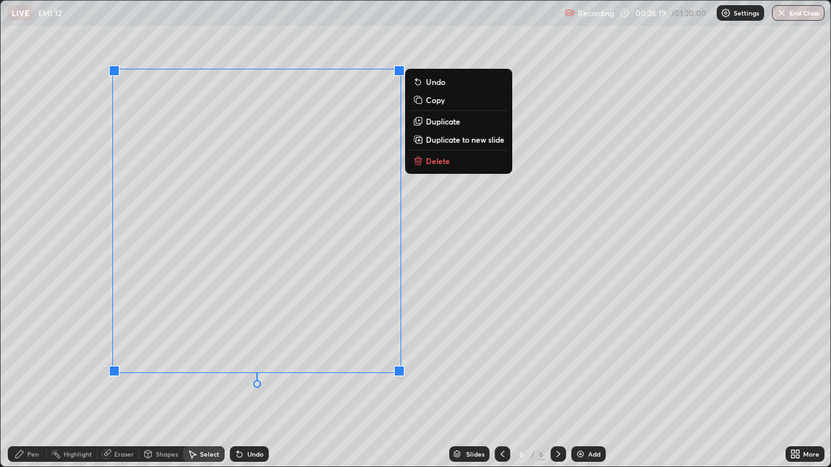
click at [442, 139] on p "Duplicate to new slide" at bounding box center [465, 139] width 79 height 10
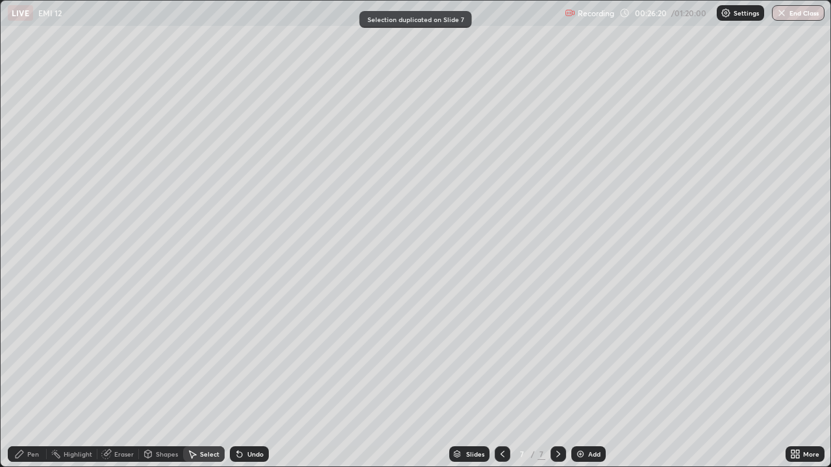
click at [500, 379] on icon at bounding box center [502, 454] width 10 height 10
click at [34, 379] on div "Pen" at bounding box center [27, 455] width 39 height 16
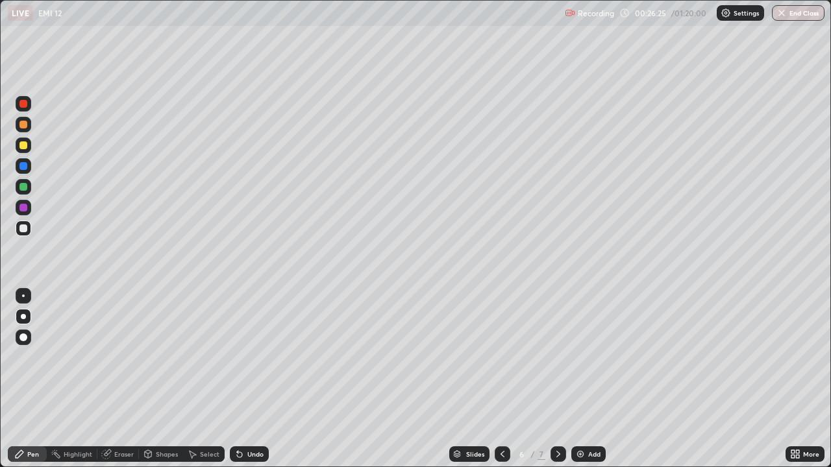
click at [157, 379] on div "Shapes" at bounding box center [167, 454] width 22 height 6
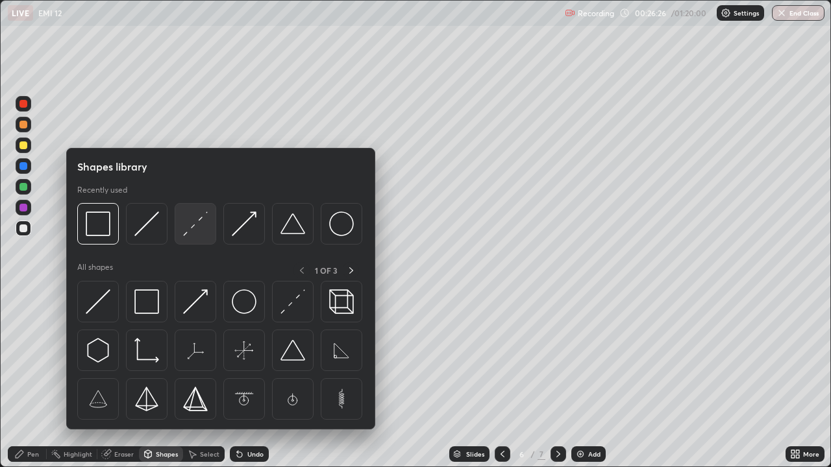
click at [196, 227] on img at bounding box center [195, 224] width 25 height 25
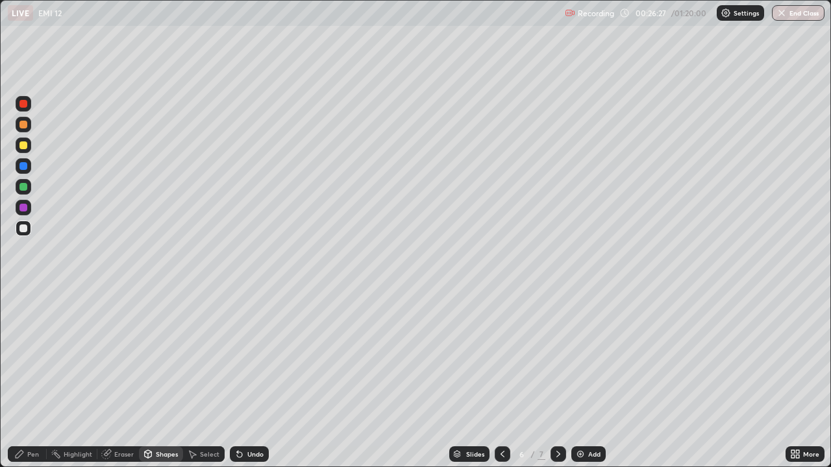
click at [26, 188] on div at bounding box center [23, 187] width 8 height 8
click at [30, 379] on div "Pen" at bounding box center [33, 454] width 12 height 6
click at [160, 379] on div "Shapes" at bounding box center [167, 454] width 22 height 6
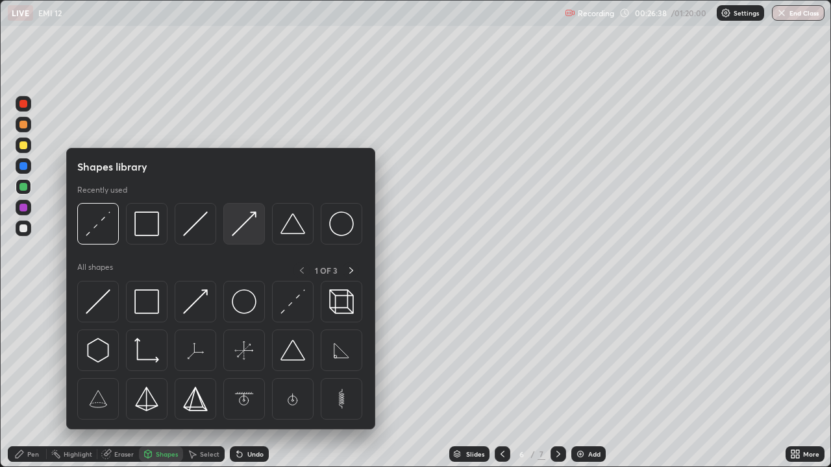
click at [249, 230] on img at bounding box center [244, 224] width 25 height 25
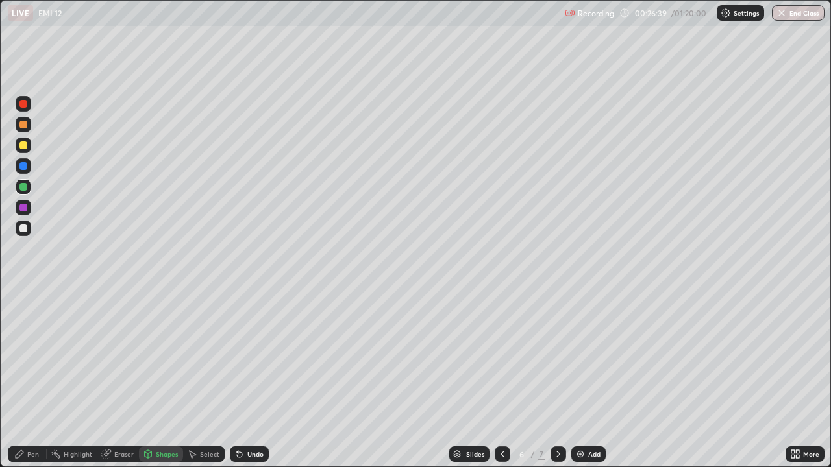
click at [170, 379] on div "Shapes" at bounding box center [167, 454] width 22 height 6
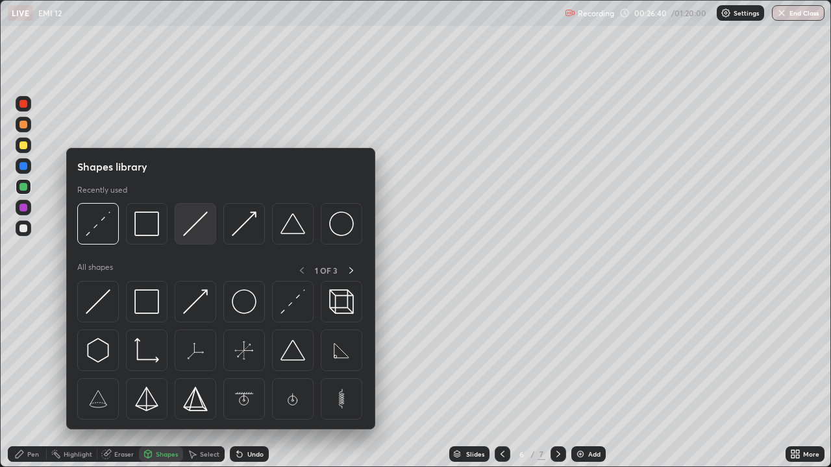
click at [201, 229] on img at bounding box center [195, 224] width 25 height 25
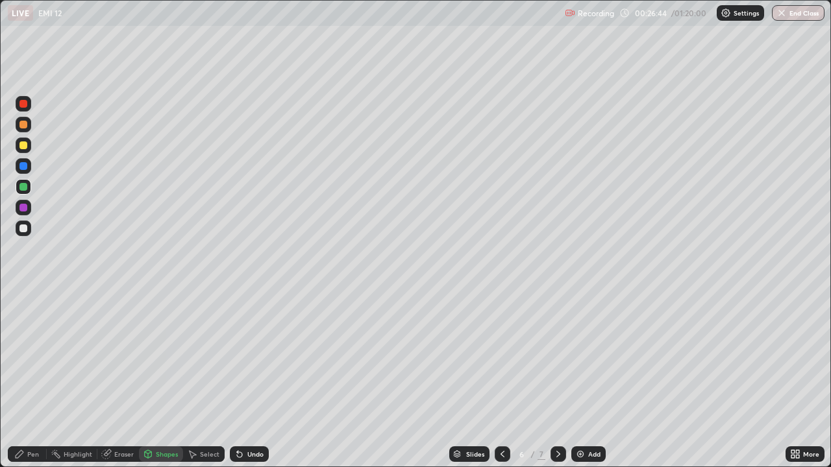
click at [151, 379] on div "Shapes" at bounding box center [161, 455] width 44 height 16
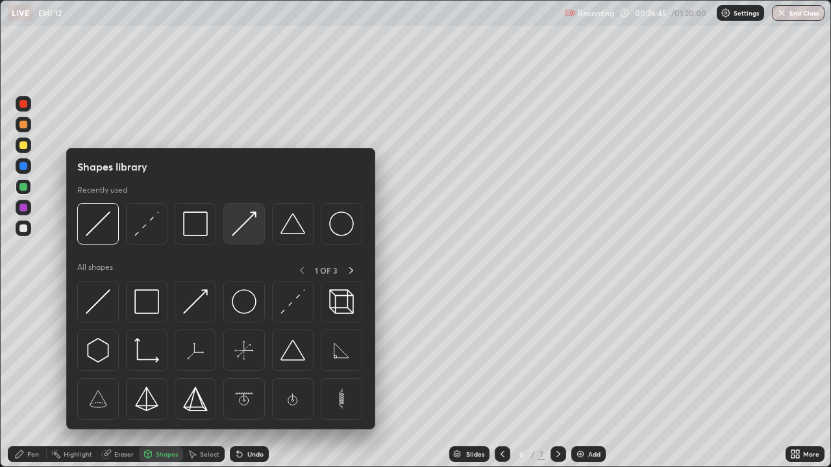
click at [251, 224] on img at bounding box center [244, 224] width 25 height 25
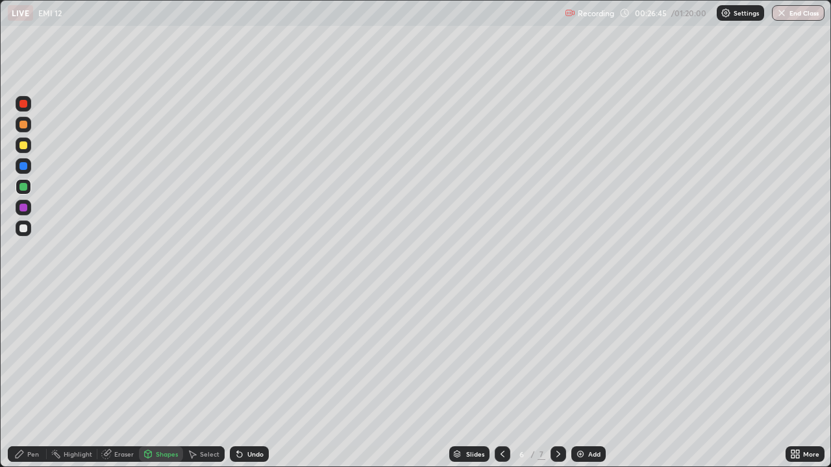
click at [21, 169] on div at bounding box center [23, 166] width 8 height 8
click at [30, 379] on div "Pen" at bounding box center [27, 455] width 39 height 16
click at [24, 230] on div at bounding box center [23, 229] width 8 height 8
click at [177, 379] on div "Shapes" at bounding box center [167, 454] width 22 height 6
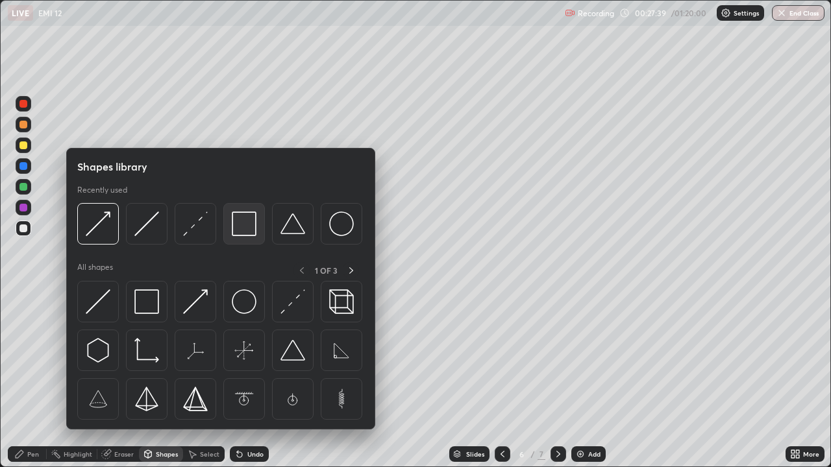
click at [237, 225] on img at bounding box center [244, 224] width 25 height 25
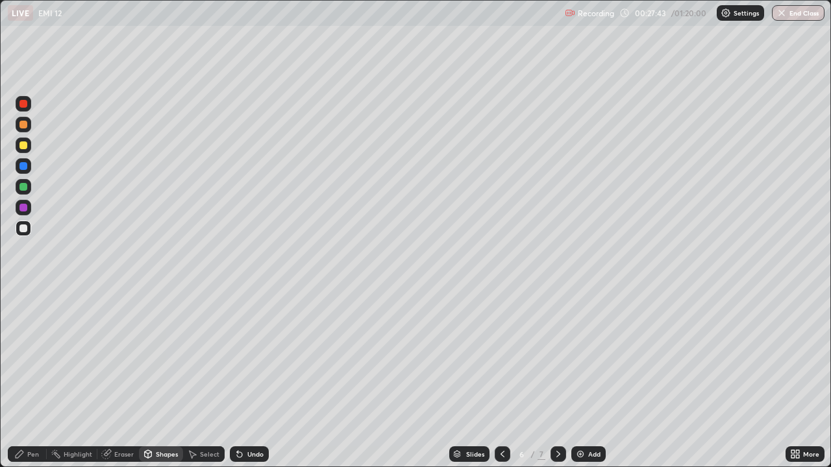
click at [29, 379] on div "Pen" at bounding box center [33, 454] width 12 height 6
click at [556, 379] on icon at bounding box center [558, 454] width 10 height 10
click at [125, 379] on div "Eraser" at bounding box center [123, 454] width 19 height 6
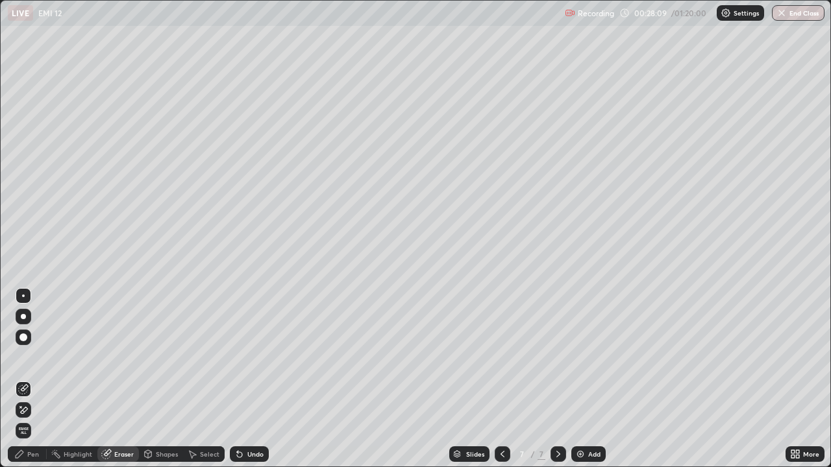
click at [27, 379] on icon at bounding box center [24, 410] width 7 height 6
click at [156, 379] on div "Shapes" at bounding box center [167, 454] width 22 height 6
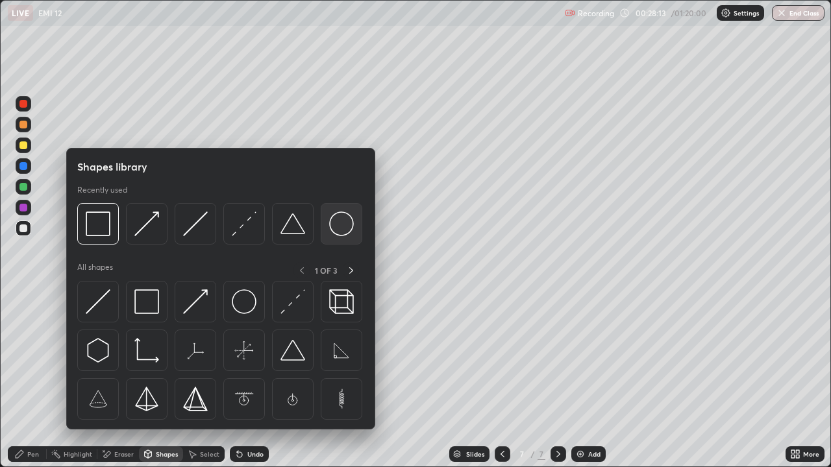
click at [337, 225] on img at bounding box center [341, 224] width 25 height 25
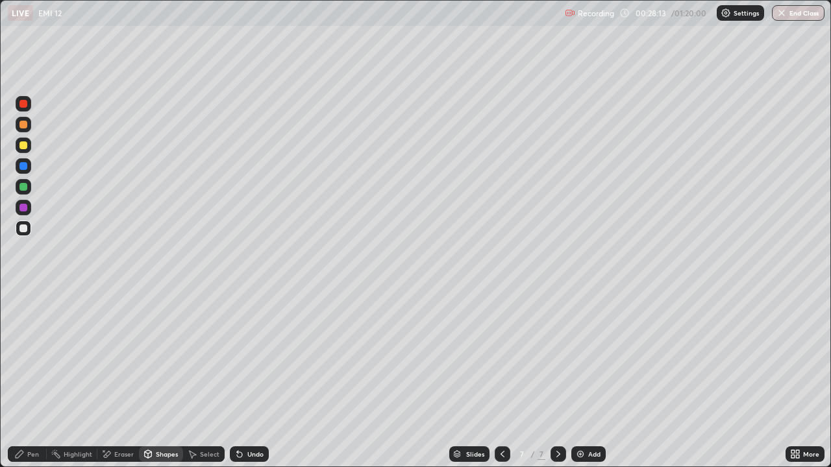
click at [25, 186] on div at bounding box center [23, 187] width 8 height 8
click at [149, 379] on icon at bounding box center [148, 454] width 10 height 10
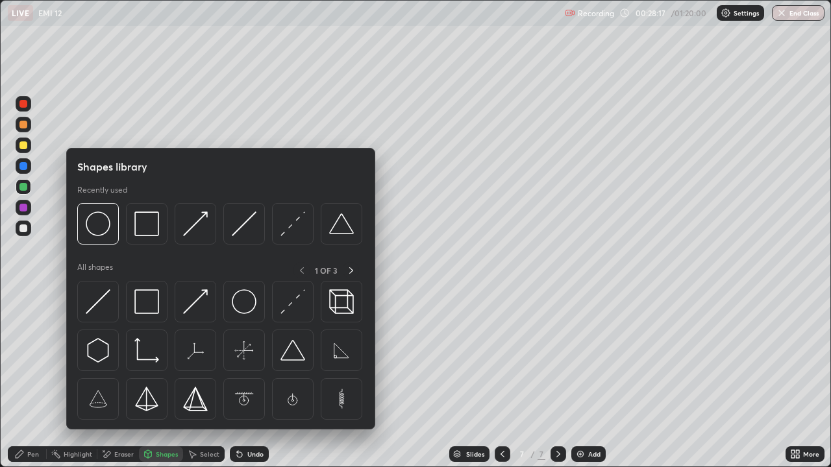
click at [151, 379] on div "Shapes" at bounding box center [161, 454] width 44 height 26
click at [243, 225] on img at bounding box center [244, 224] width 25 height 25
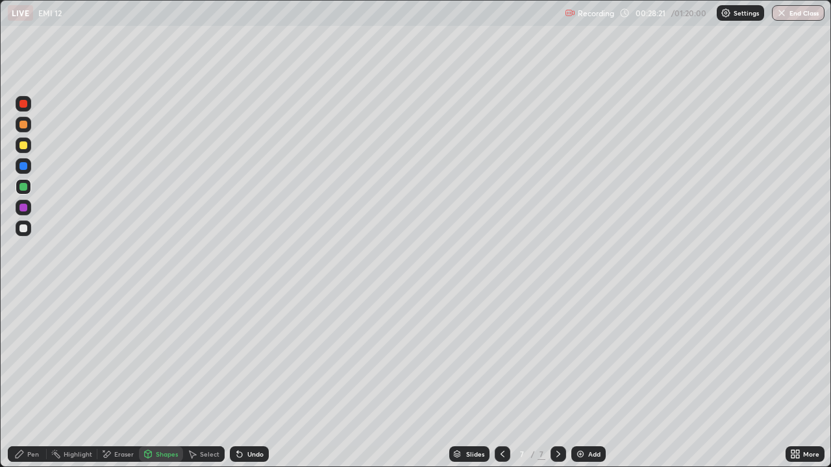
click at [261, 379] on div "Undo" at bounding box center [255, 454] width 16 height 6
click at [21, 228] on div at bounding box center [23, 229] width 8 height 8
click at [31, 379] on div "Pen" at bounding box center [33, 454] width 12 height 6
click at [116, 379] on div "Eraser" at bounding box center [123, 454] width 19 height 6
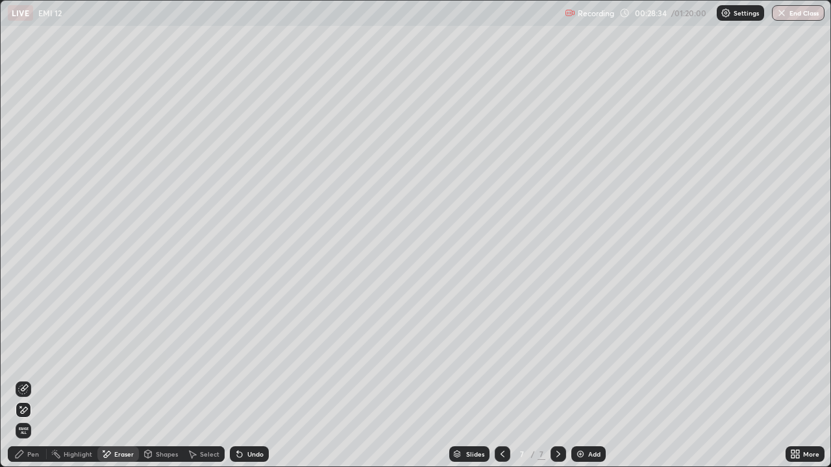
click at [27, 379] on div "Pen" at bounding box center [27, 455] width 39 height 16
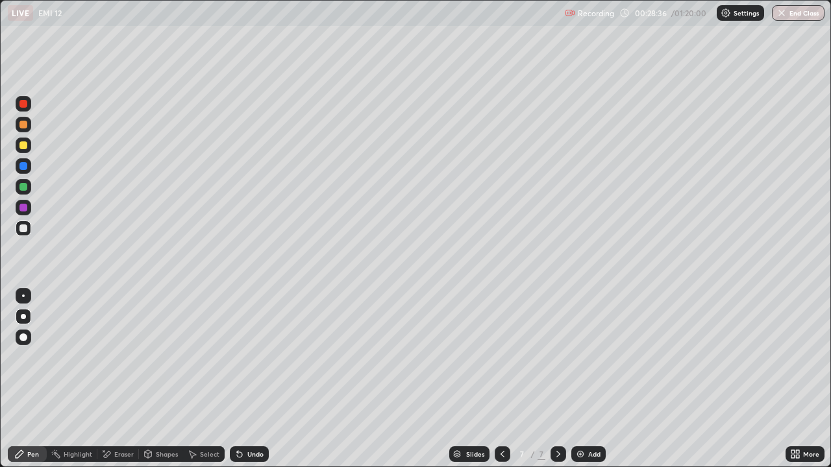
click at [21, 205] on div at bounding box center [23, 208] width 8 height 8
click at [21, 232] on div at bounding box center [23, 229] width 8 height 8
click at [497, 379] on icon at bounding box center [502, 454] width 10 height 10
click at [556, 379] on icon at bounding box center [558, 454] width 10 height 10
click at [585, 379] on div "Add" at bounding box center [588, 455] width 34 height 16
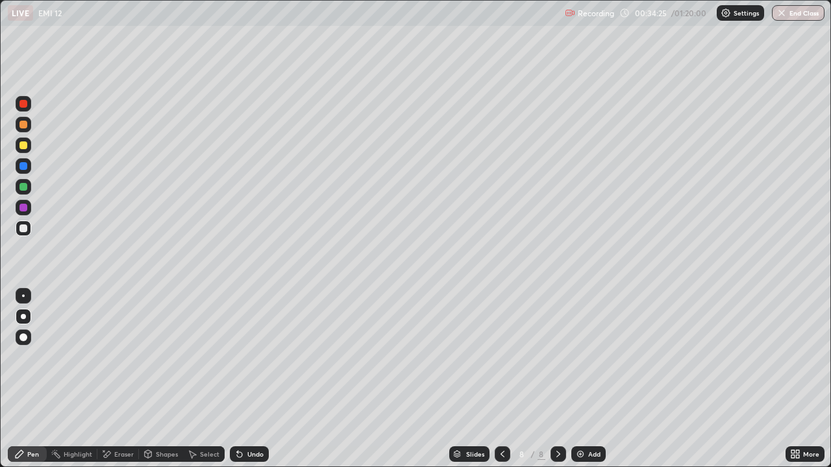
click at [498, 379] on icon at bounding box center [502, 454] width 10 height 10
click at [213, 379] on div "Select" at bounding box center [209, 454] width 19 height 6
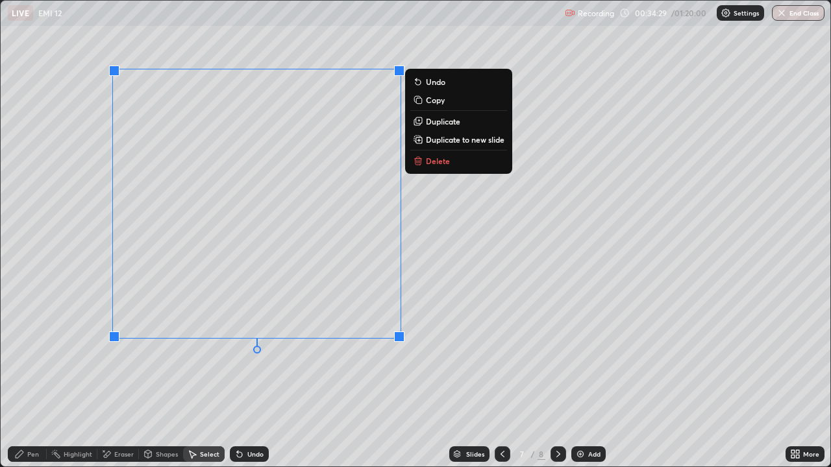
click at [464, 138] on p "Duplicate to new slide" at bounding box center [465, 139] width 79 height 10
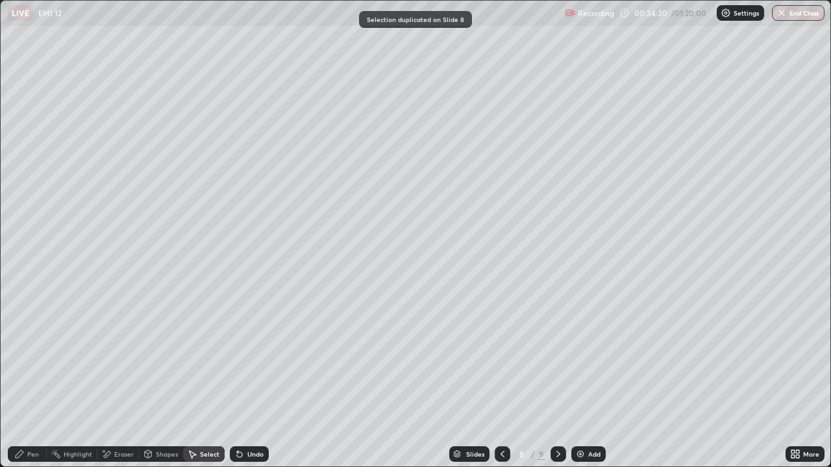
click at [118, 379] on div "Eraser" at bounding box center [118, 455] width 42 height 16
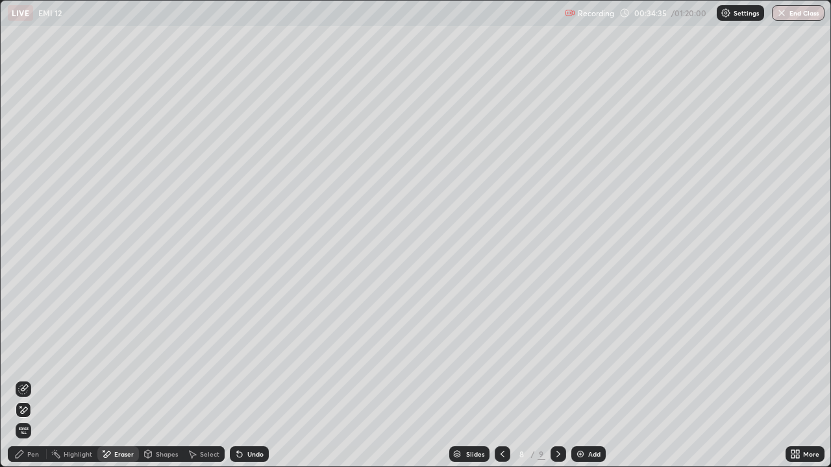
click at [150, 379] on icon at bounding box center [148, 454] width 7 height 8
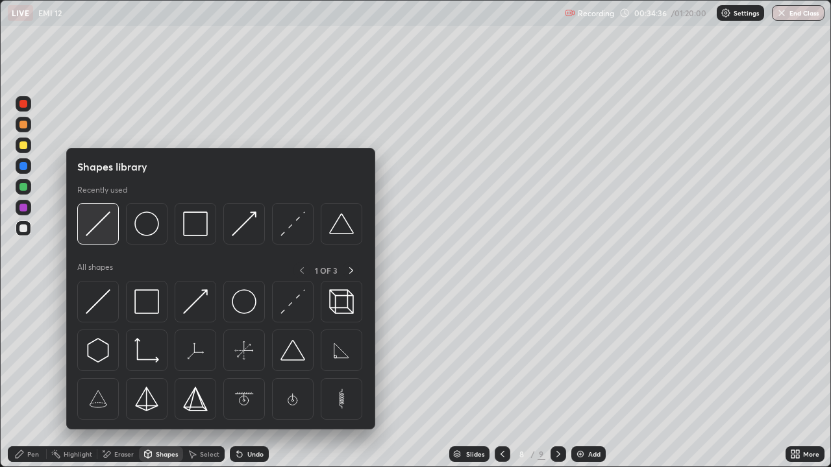
click at [105, 227] on img at bounding box center [98, 224] width 25 height 25
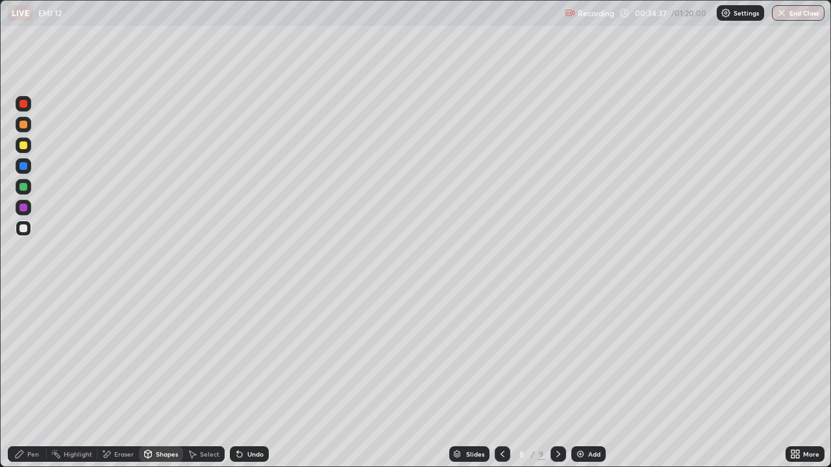
click at [28, 148] on div at bounding box center [24, 146] width 16 height 16
click at [30, 379] on div "Pen" at bounding box center [33, 454] width 12 height 6
click at [152, 379] on icon at bounding box center [148, 454] width 10 height 10
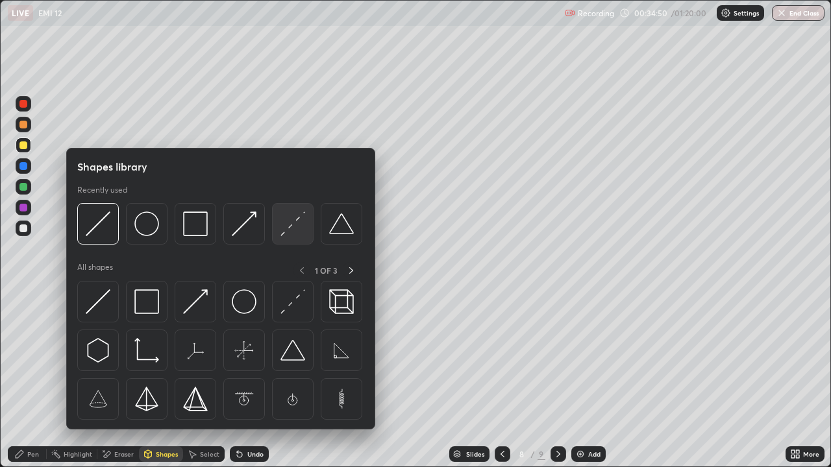
click at [293, 228] on img at bounding box center [292, 224] width 25 height 25
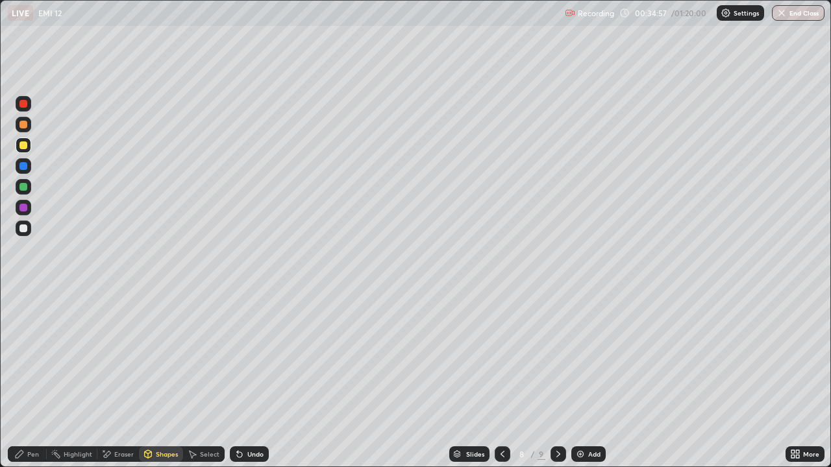
click at [25, 379] on div "Pen" at bounding box center [27, 455] width 39 height 16
click at [253, 379] on div "Undo" at bounding box center [255, 454] width 16 height 6
click at [26, 190] on div at bounding box center [23, 187] width 8 height 8
click at [160, 379] on div "Shapes" at bounding box center [167, 454] width 22 height 6
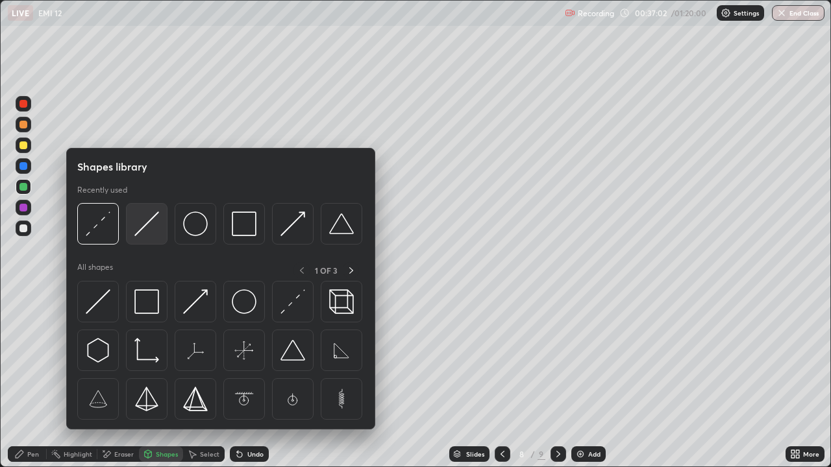
click at [146, 219] on img at bounding box center [146, 224] width 25 height 25
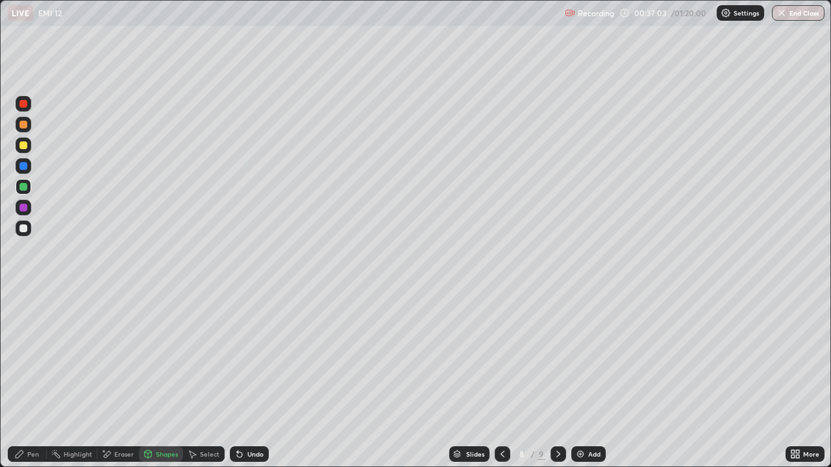
click at [23, 122] on div at bounding box center [23, 125] width 8 height 8
click at [29, 379] on div "Pen" at bounding box center [27, 455] width 39 height 16
click at [260, 379] on div "Undo" at bounding box center [249, 455] width 39 height 16
click at [257, 379] on div "Undo" at bounding box center [249, 455] width 39 height 16
click at [258, 379] on div "Undo" at bounding box center [255, 454] width 16 height 6
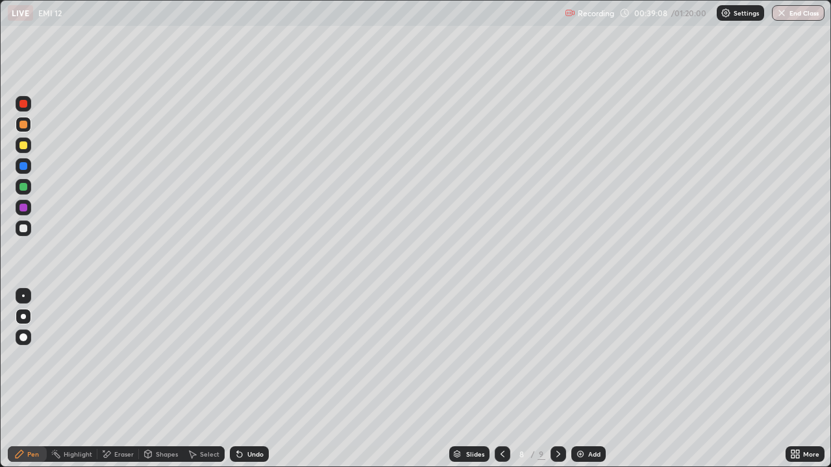
click at [116, 379] on div "Eraser" at bounding box center [118, 455] width 42 height 16
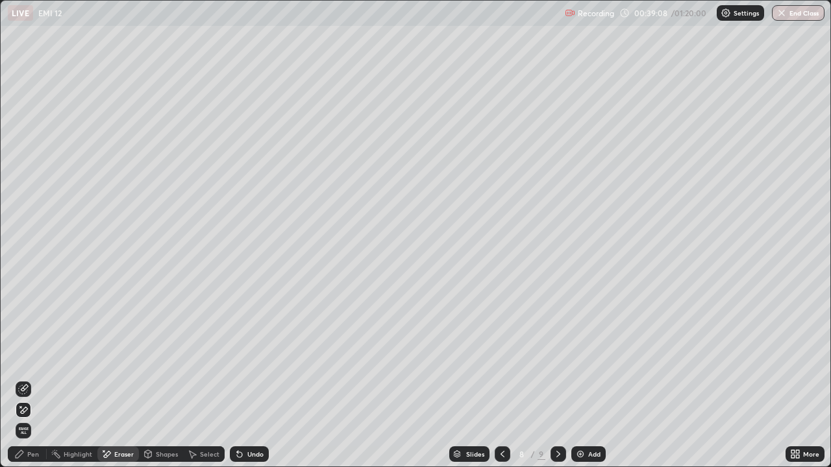
click at [19, 379] on icon at bounding box center [23, 389] width 10 height 10
click at [157, 379] on div "Shapes" at bounding box center [167, 454] width 22 height 6
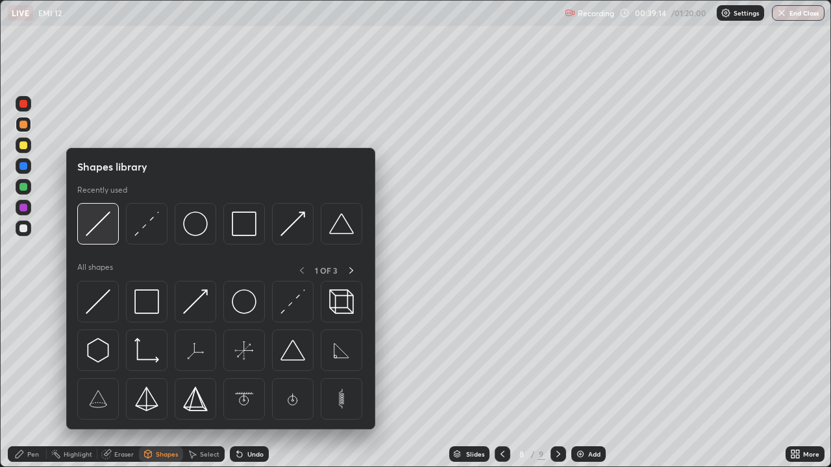
click at [102, 222] on img at bounding box center [98, 224] width 25 height 25
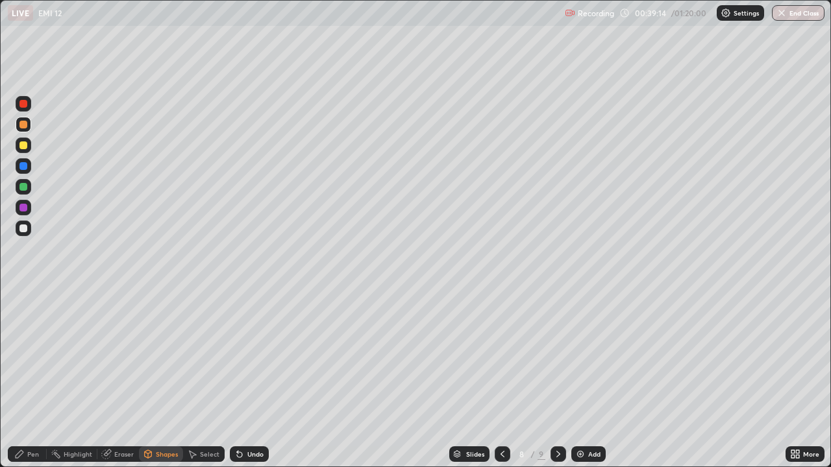
click at [27, 187] on div at bounding box center [24, 187] width 16 height 16
click at [27, 379] on div "Pen" at bounding box center [27, 455] width 39 height 16
click at [239, 379] on div "Undo" at bounding box center [249, 455] width 39 height 16
click at [240, 379] on icon at bounding box center [239, 454] width 5 height 5
click at [248, 379] on div "Undo" at bounding box center [255, 454] width 16 height 6
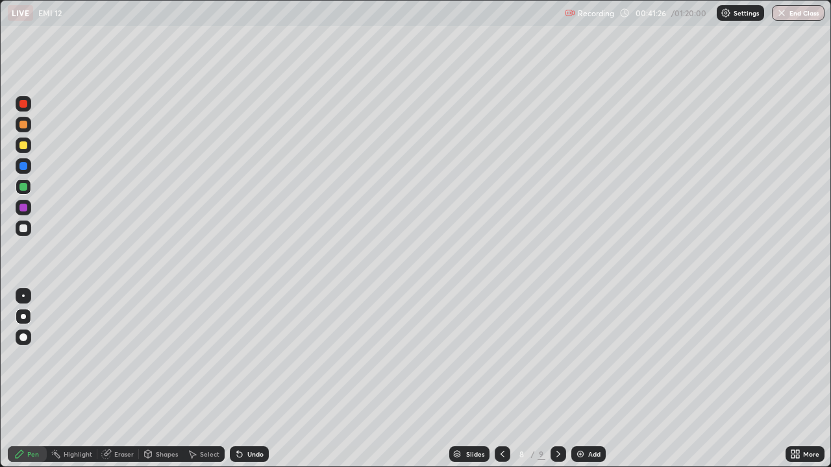
click at [500, 379] on icon at bounding box center [502, 454] width 4 height 6
click at [501, 379] on icon at bounding box center [502, 454] width 10 height 10
click at [500, 379] on icon at bounding box center [502, 454] width 10 height 10
click at [162, 379] on div "Shapes" at bounding box center [161, 455] width 44 height 16
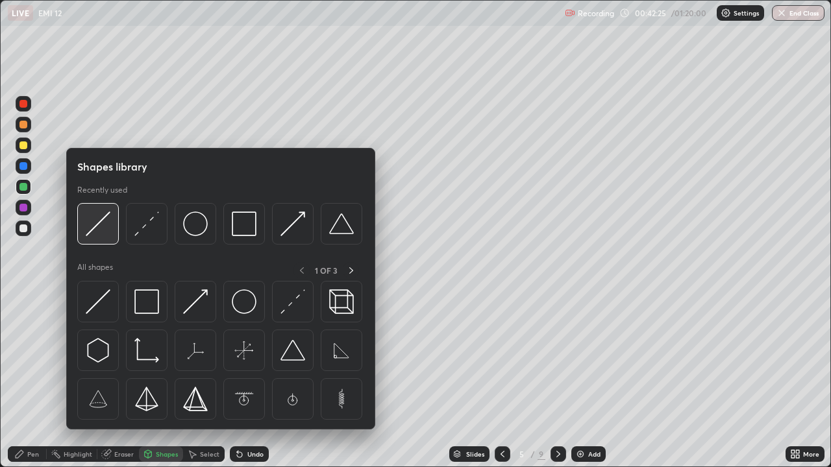
click at [105, 232] on img at bounding box center [98, 224] width 25 height 25
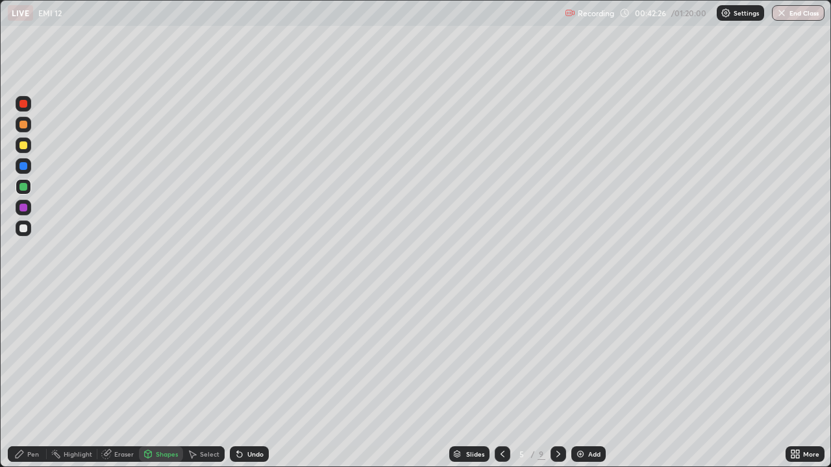
click at [26, 210] on div at bounding box center [23, 208] width 8 height 8
click at [21, 379] on icon at bounding box center [19, 454] width 10 height 10
click at [250, 379] on div "Undo" at bounding box center [255, 454] width 16 height 6
click at [561, 379] on icon at bounding box center [558, 454] width 10 height 10
click at [559, 379] on icon at bounding box center [558, 454] width 10 height 10
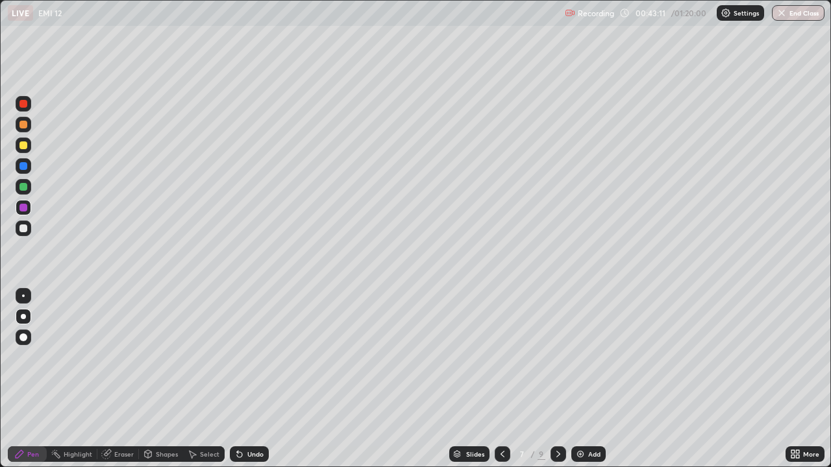
click at [558, 379] on icon at bounding box center [558, 454] width 10 height 10
click at [583, 379] on img at bounding box center [580, 454] width 10 height 10
click at [25, 228] on div at bounding box center [23, 229] width 8 height 8
click at [167, 379] on div "Shapes" at bounding box center [167, 454] width 22 height 6
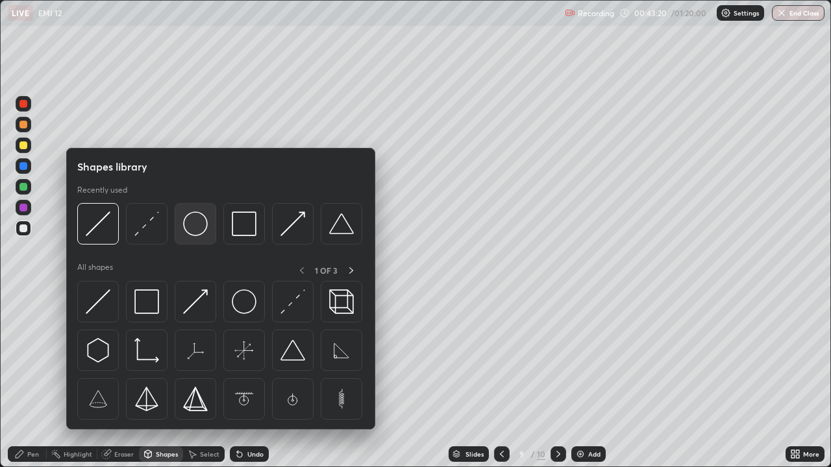
click at [188, 235] on img at bounding box center [195, 224] width 25 height 25
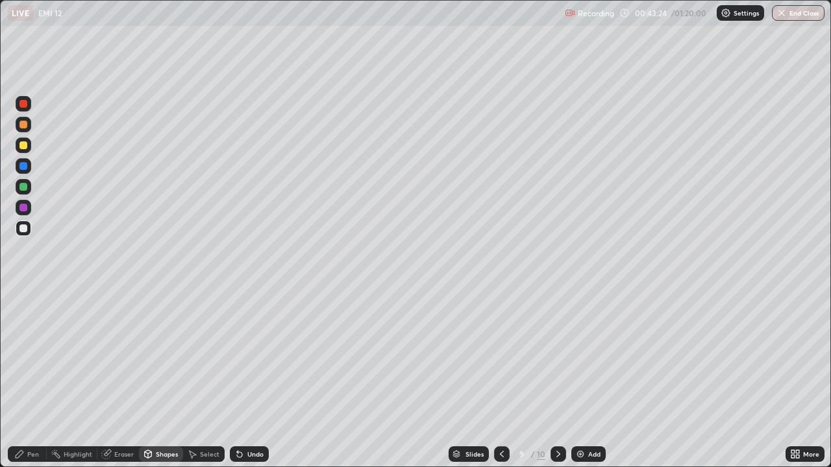
click at [156, 379] on div "Shapes" at bounding box center [161, 455] width 44 height 16
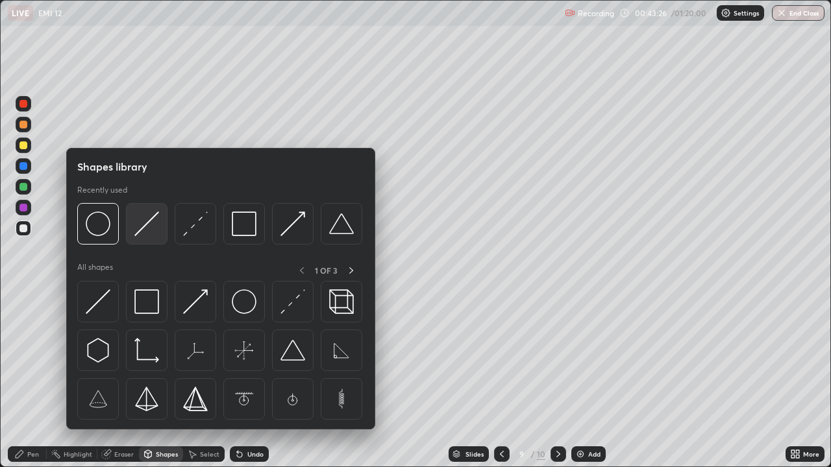
click at [145, 225] on img at bounding box center [146, 224] width 25 height 25
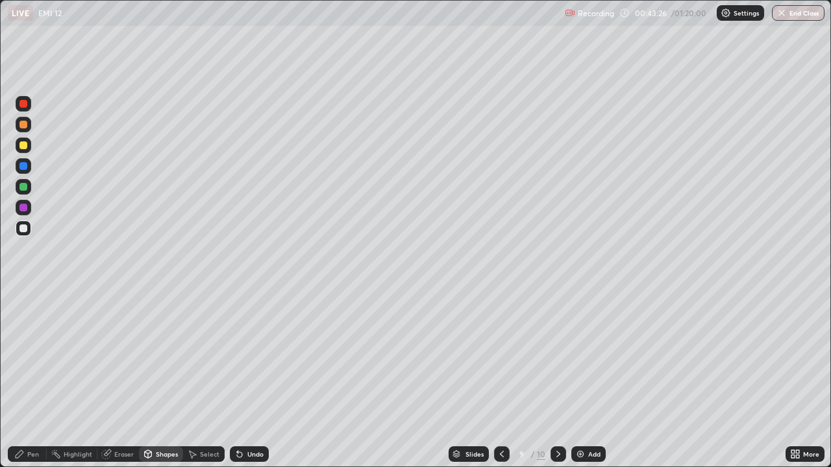
click at [21, 151] on div at bounding box center [24, 146] width 16 height 16
click at [211, 379] on div "Select" at bounding box center [209, 454] width 19 height 6
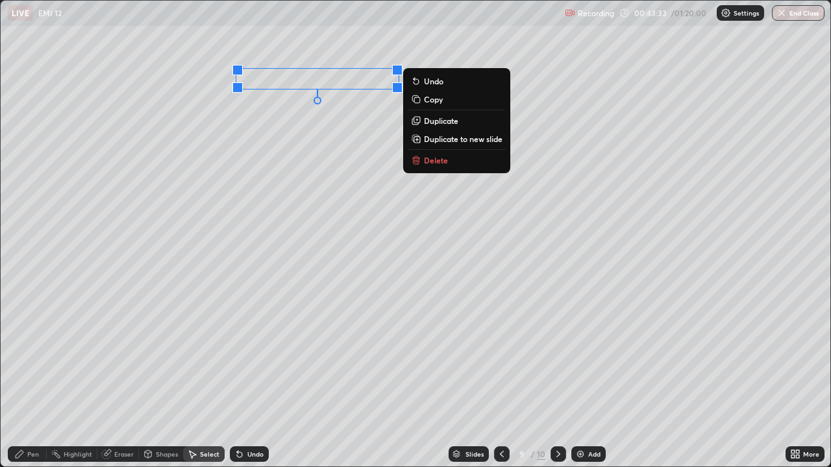
click at [438, 119] on p "Duplicate" at bounding box center [441, 121] width 34 height 10
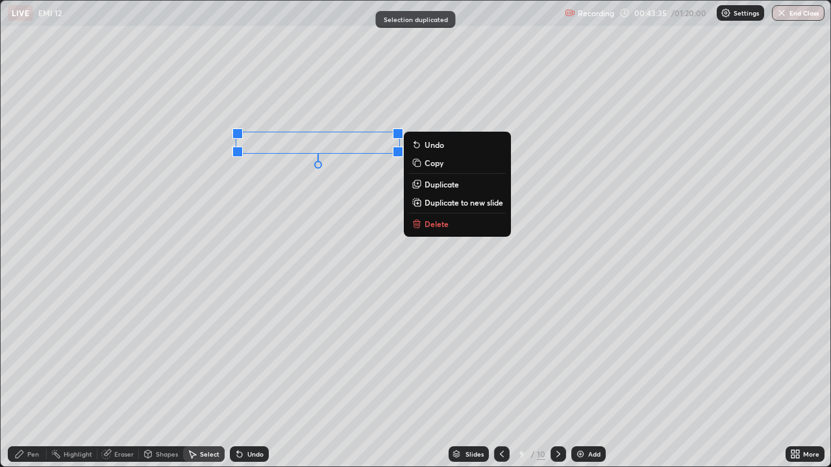
click at [435, 190] on button "Duplicate" at bounding box center [457, 185] width 97 height 16
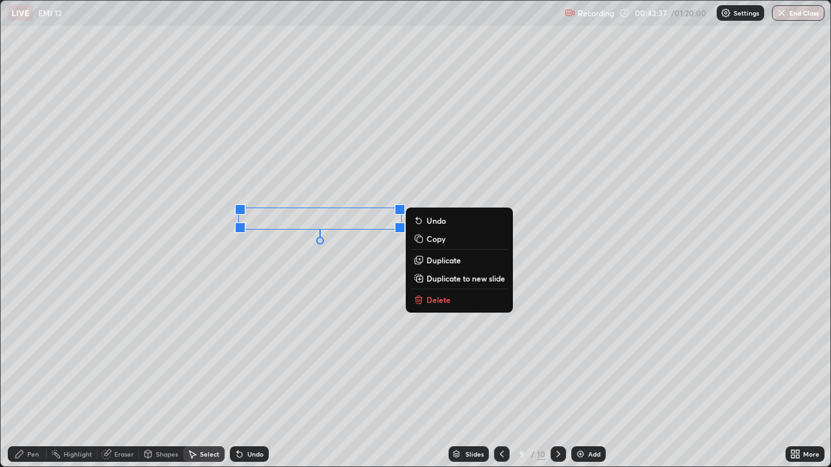
click at [436, 263] on p "Duplicate" at bounding box center [443, 260] width 34 height 10
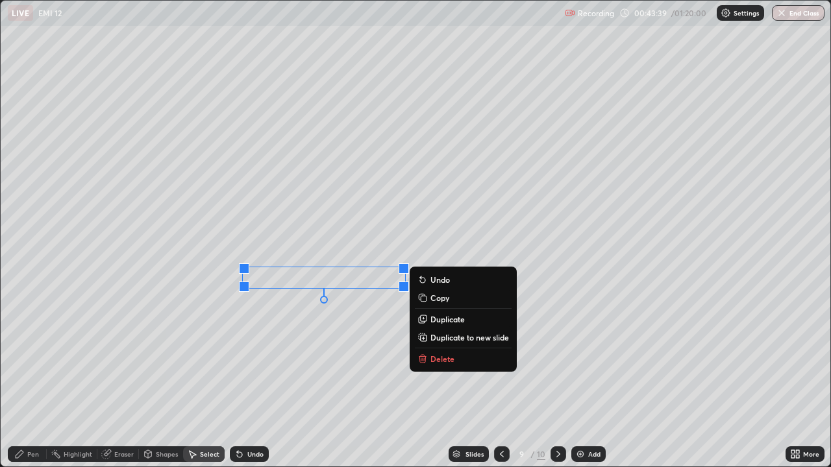
click at [162, 379] on div "Shapes" at bounding box center [167, 454] width 22 height 6
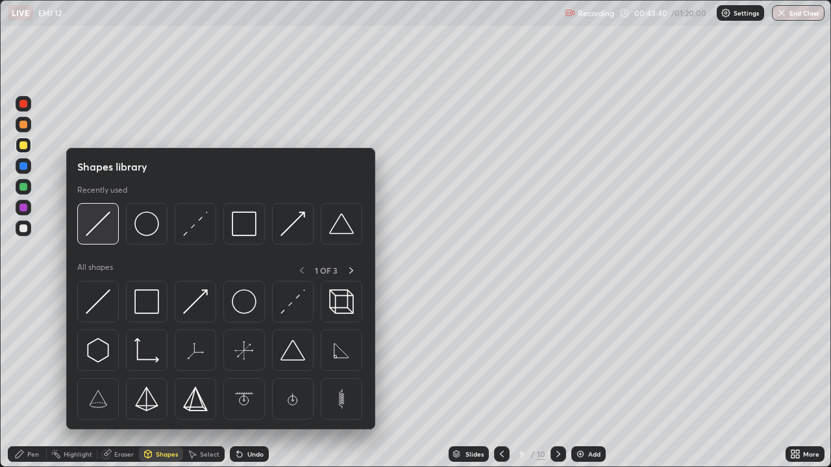
click at [95, 227] on img at bounding box center [98, 224] width 25 height 25
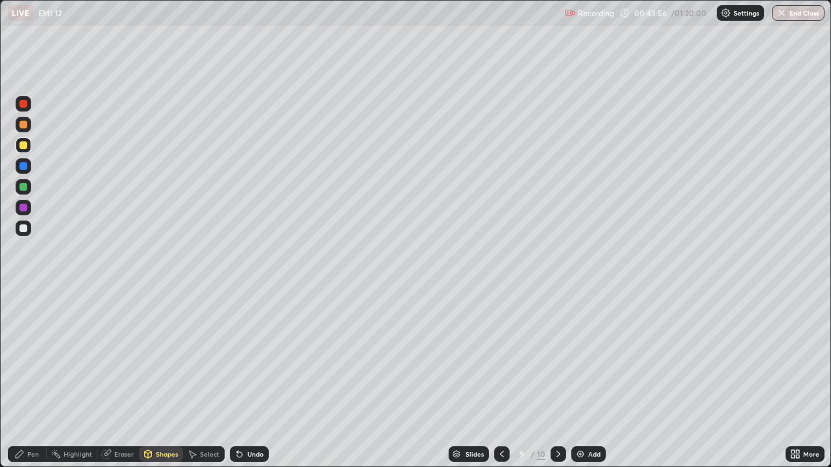
click at [171, 379] on div "Shapes" at bounding box center [167, 454] width 22 height 6
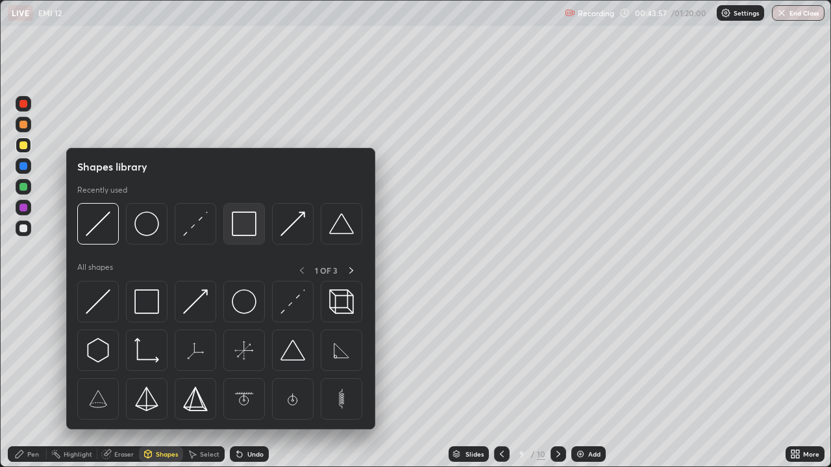
click at [248, 229] on img at bounding box center [244, 224] width 25 height 25
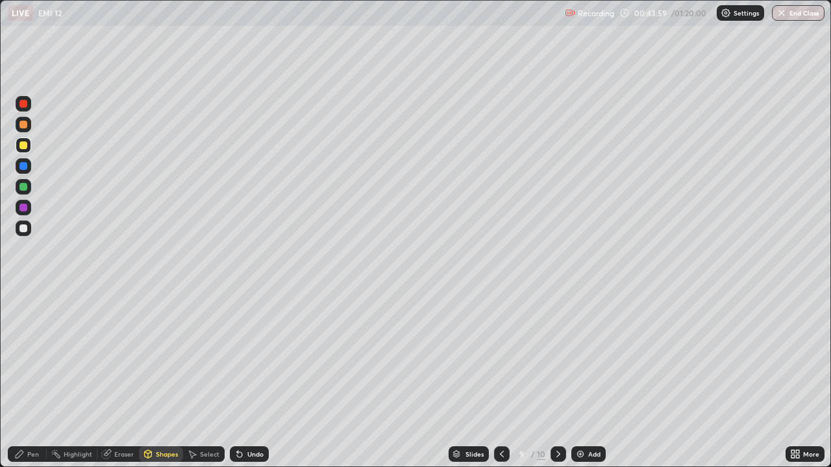
click at [29, 379] on div "Pen" at bounding box center [33, 454] width 12 height 6
click at [171, 379] on div "Shapes" at bounding box center [167, 454] width 22 height 6
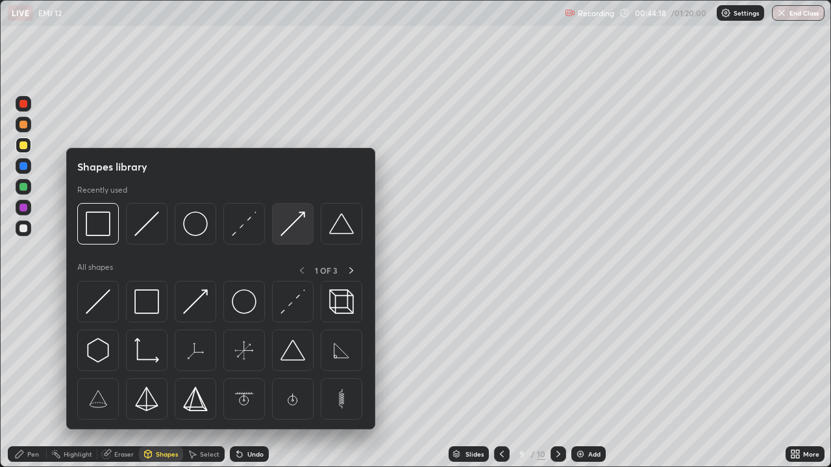
click at [293, 224] on img at bounding box center [292, 224] width 25 height 25
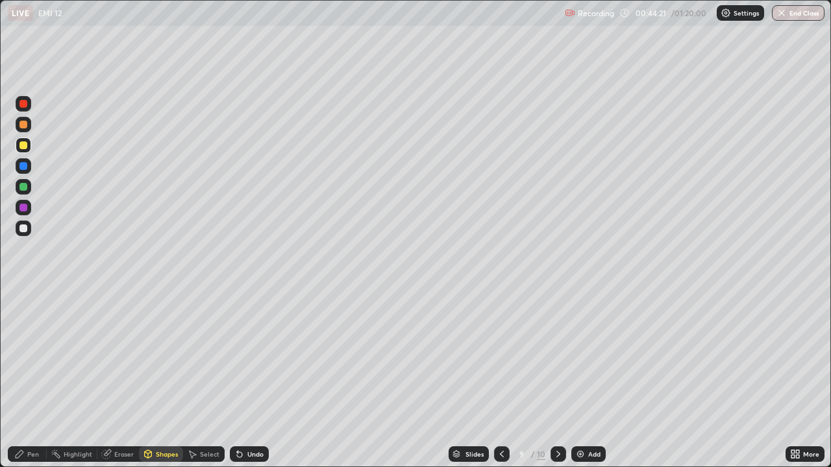
click at [32, 379] on div "Pen" at bounding box center [27, 454] width 39 height 26
click at [241, 379] on div "Undo" at bounding box center [249, 455] width 39 height 16
click at [241, 379] on div "Undo" at bounding box center [247, 454] width 44 height 26
click at [250, 379] on div "Undo" at bounding box center [249, 455] width 39 height 16
click at [249, 379] on div "Undo" at bounding box center [249, 455] width 39 height 16
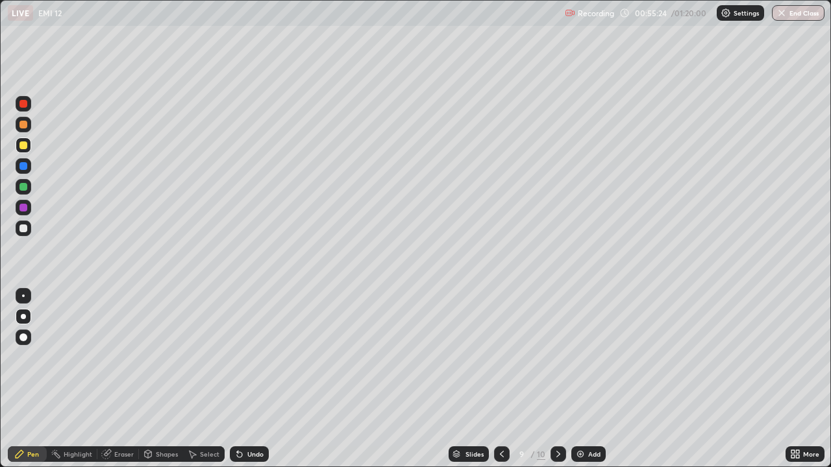
click at [24, 227] on div at bounding box center [23, 229] width 8 height 8
click at [164, 379] on div "Shapes" at bounding box center [167, 454] width 22 height 6
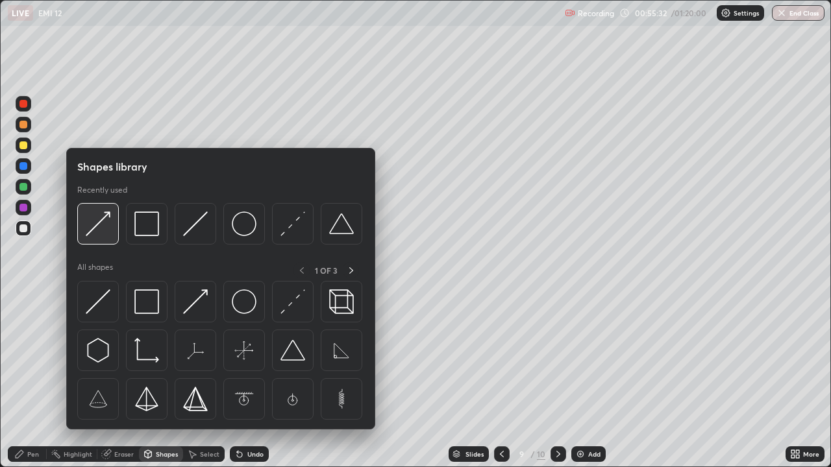
click at [101, 225] on img at bounding box center [98, 224] width 25 height 25
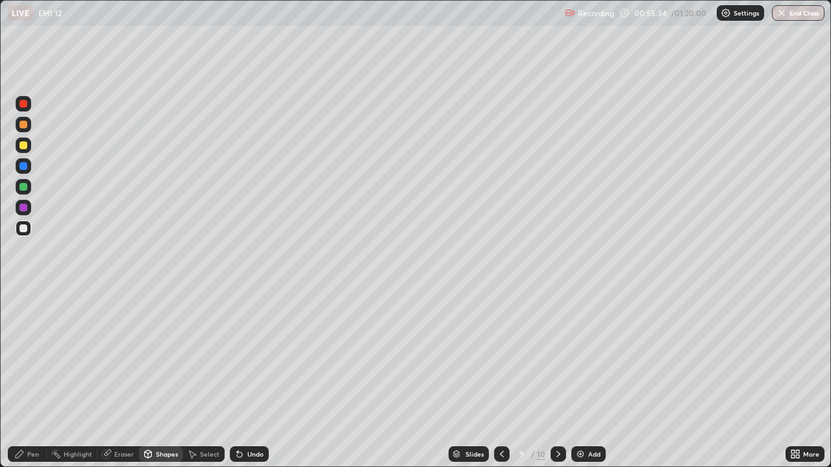
click at [32, 379] on div "Pen" at bounding box center [33, 454] width 12 height 6
click at [258, 379] on div "Undo" at bounding box center [255, 454] width 16 height 6
click at [253, 379] on div "Undo" at bounding box center [249, 455] width 39 height 16
click at [248, 379] on div "Undo" at bounding box center [249, 455] width 39 height 16
click at [117, 379] on div "Eraser" at bounding box center [123, 454] width 19 height 6
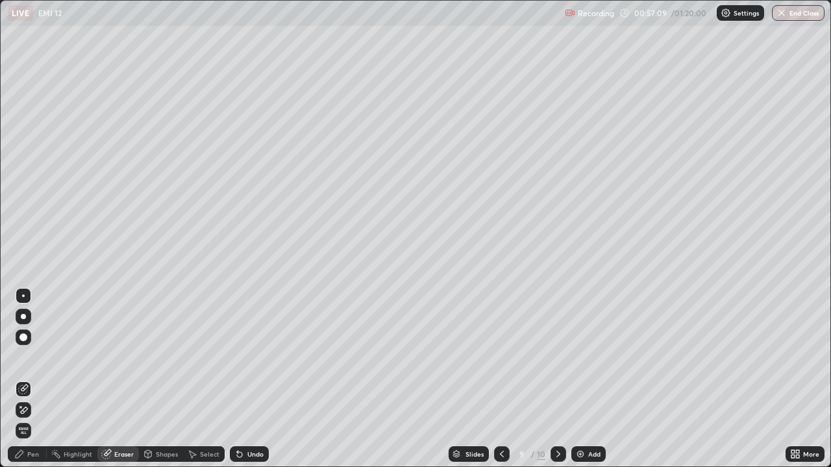
click at [36, 379] on div "Pen" at bounding box center [27, 455] width 39 height 16
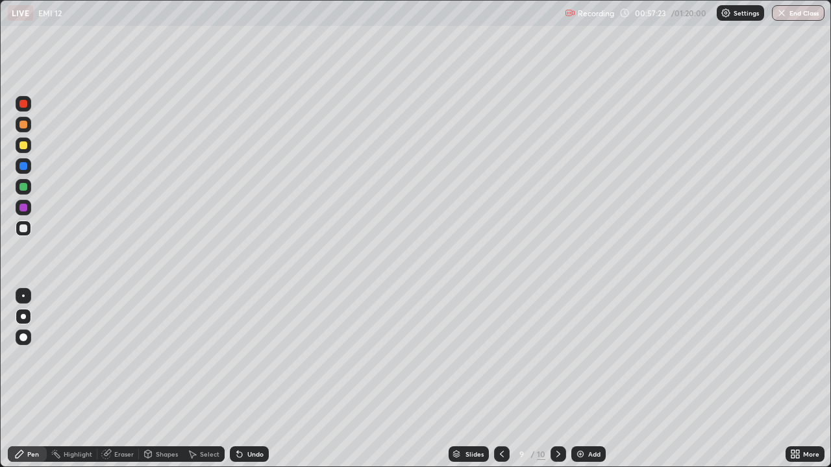
click at [121, 379] on div "Eraser" at bounding box center [123, 454] width 19 height 6
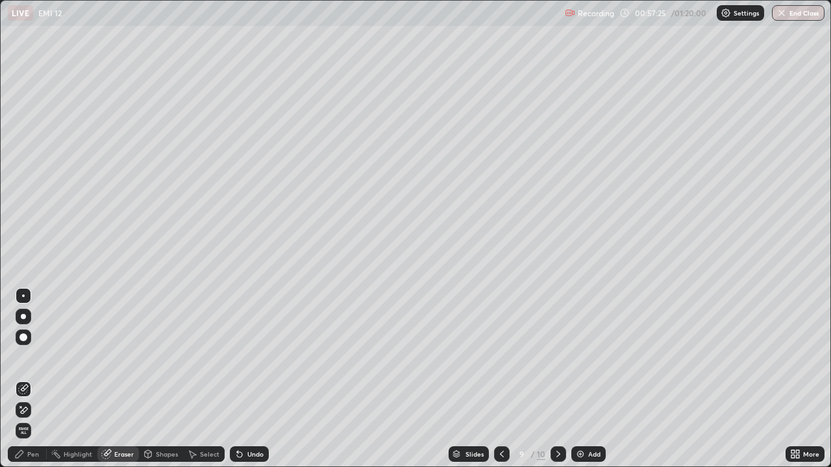
click at [43, 379] on div "Pen" at bounding box center [27, 455] width 39 height 16
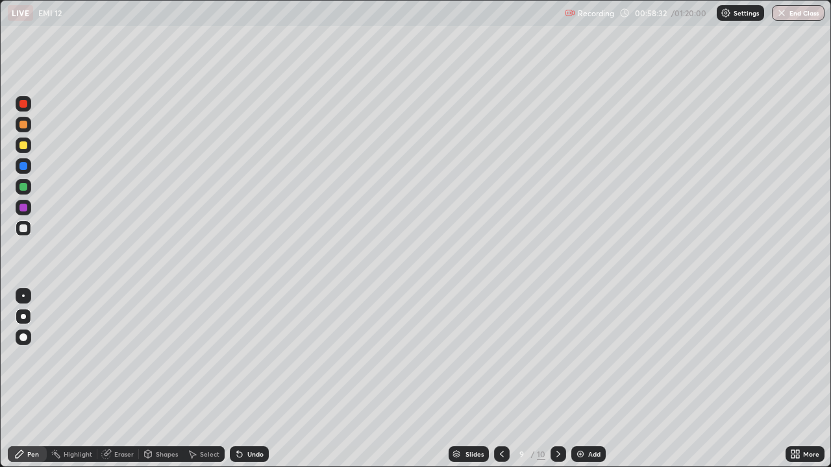
click at [153, 379] on div "Shapes" at bounding box center [161, 455] width 44 height 16
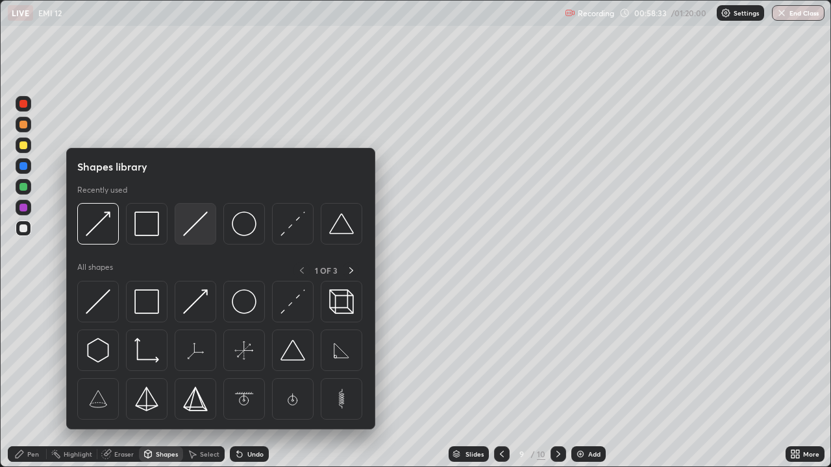
click at [204, 226] on img at bounding box center [195, 224] width 25 height 25
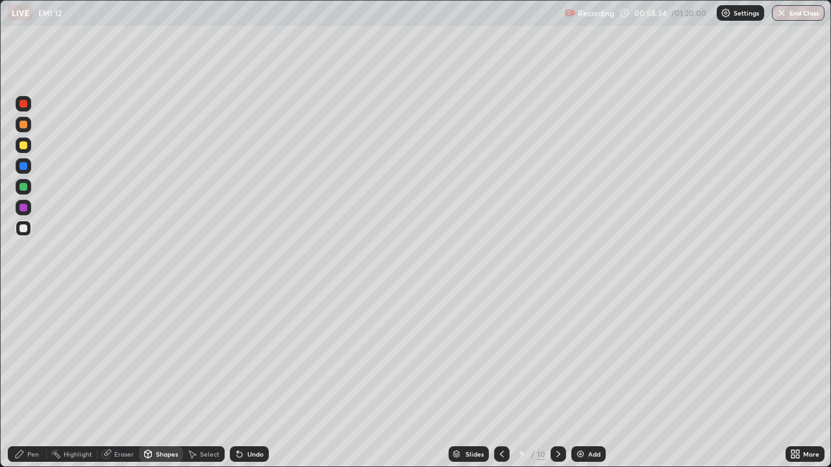
click at [21, 128] on div at bounding box center [23, 125] width 8 height 8
click at [246, 379] on div "Undo" at bounding box center [249, 455] width 39 height 16
click at [24, 379] on icon at bounding box center [19, 454] width 10 height 10
click at [158, 379] on div "Shapes" at bounding box center [167, 454] width 22 height 6
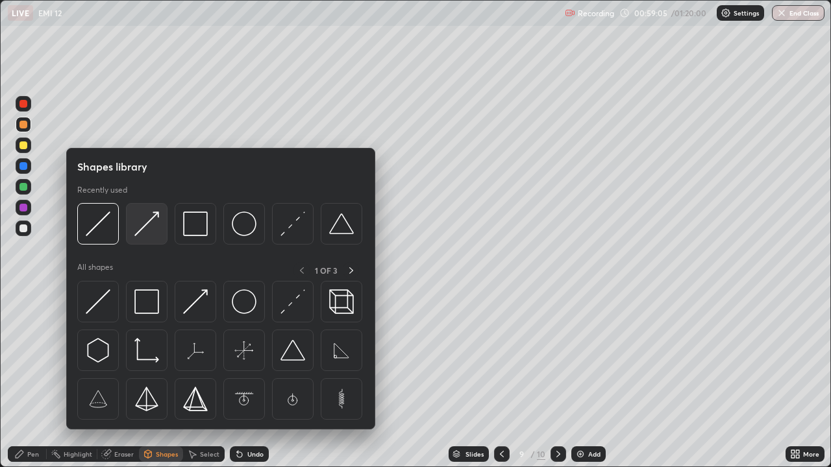
click at [150, 231] on img at bounding box center [146, 224] width 25 height 25
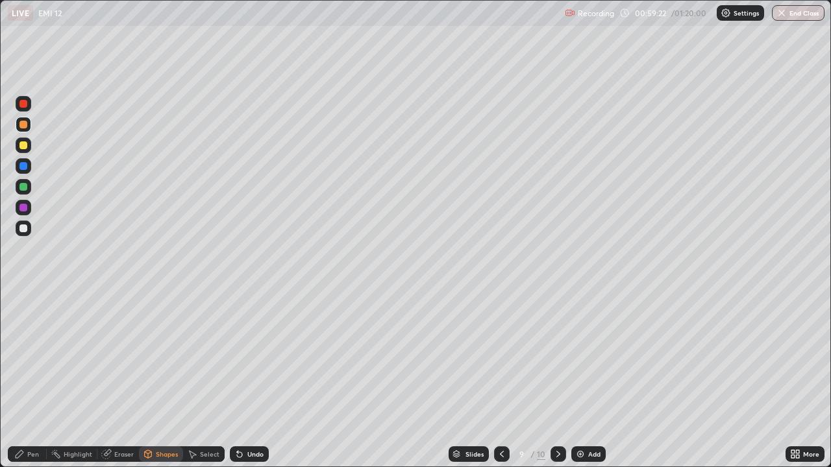
click at [153, 379] on div "Shapes" at bounding box center [161, 455] width 44 height 16
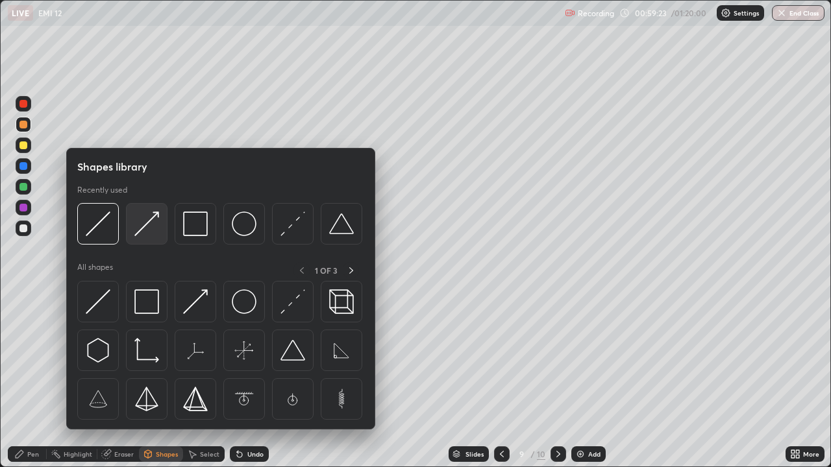
click at [156, 233] on img at bounding box center [146, 224] width 25 height 25
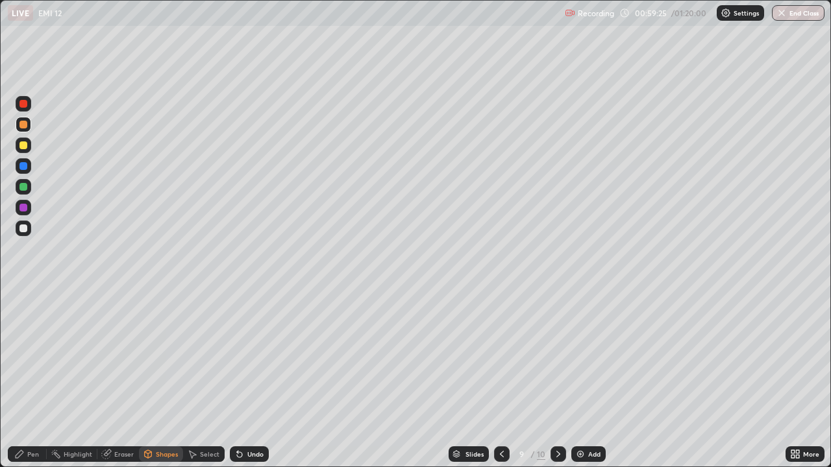
click at [21, 379] on icon at bounding box center [20, 454] width 8 height 8
click at [559, 379] on icon at bounding box center [558, 454] width 10 height 10
click at [157, 379] on div "Shapes" at bounding box center [161, 455] width 44 height 16
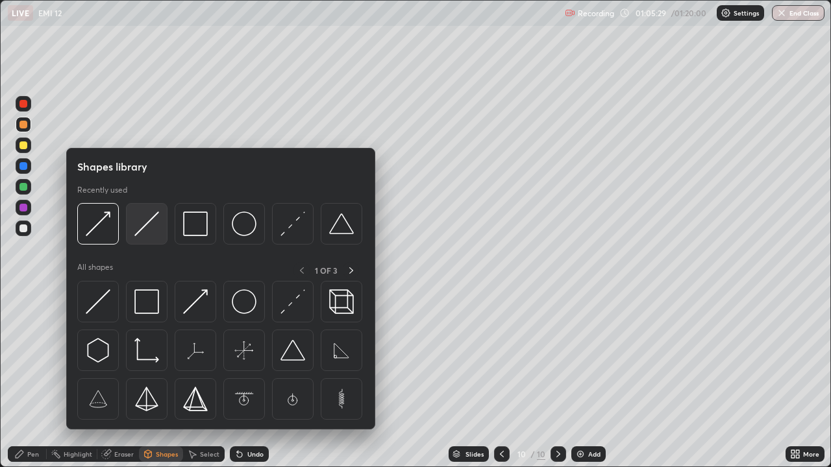
click at [154, 226] on img at bounding box center [146, 224] width 25 height 25
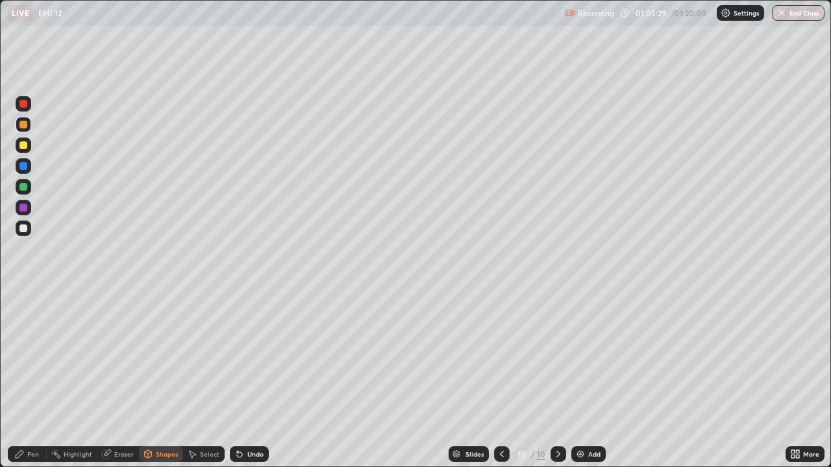
click at [27, 228] on div at bounding box center [24, 229] width 16 height 16
click at [207, 379] on div "Select" at bounding box center [209, 454] width 19 height 6
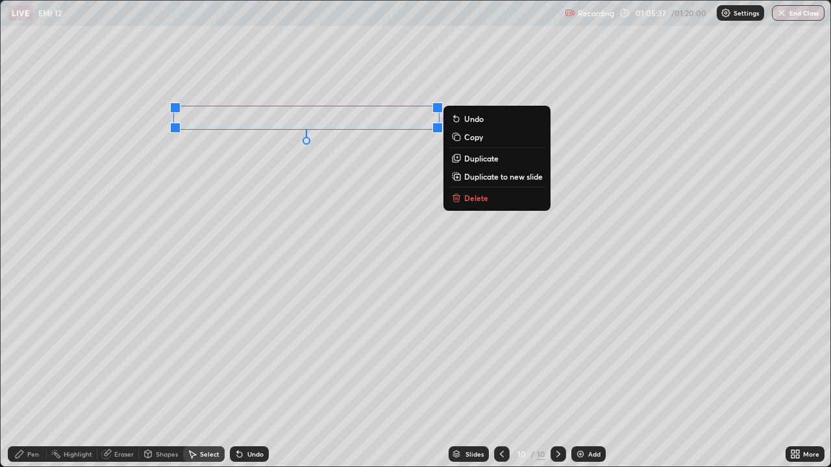
click at [481, 155] on p "Duplicate" at bounding box center [481, 158] width 34 height 10
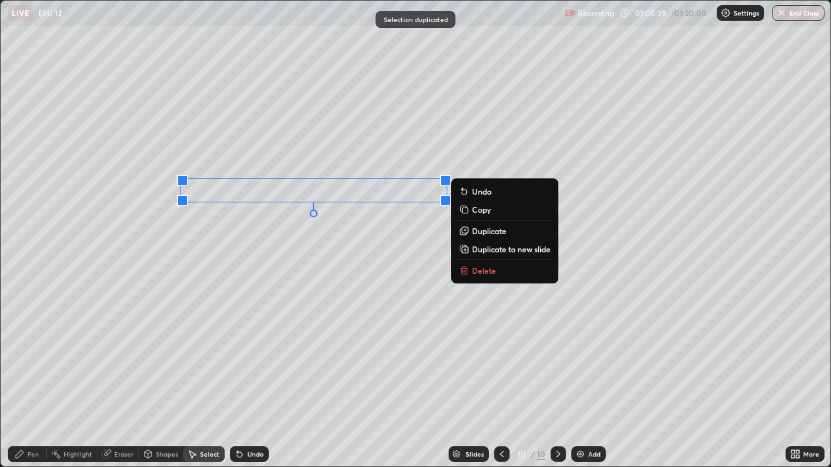
click at [484, 232] on p "Duplicate" at bounding box center [489, 231] width 34 height 10
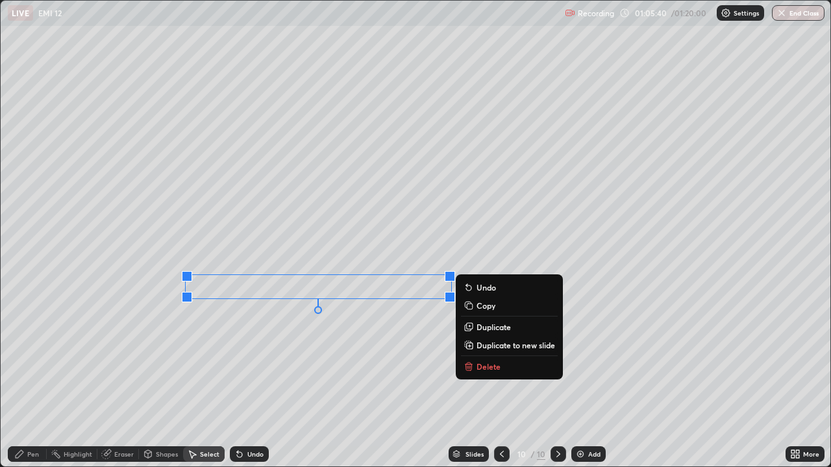
click at [478, 326] on p "Duplicate" at bounding box center [493, 327] width 34 height 10
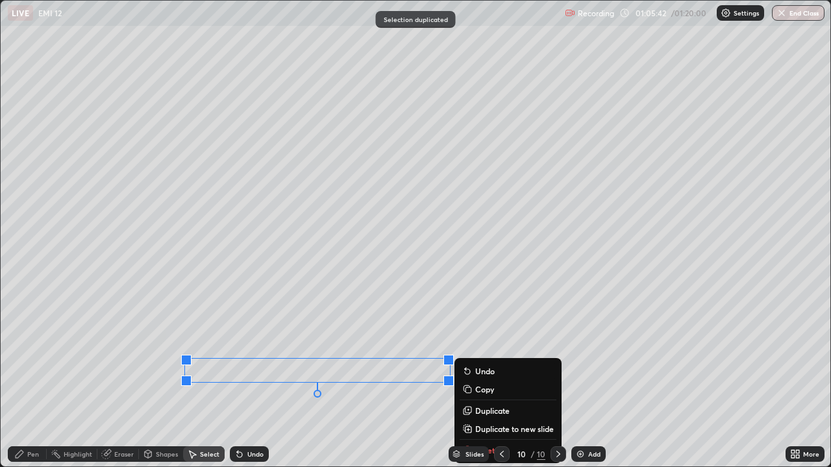
click at [159, 379] on div "Shapes" at bounding box center [167, 454] width 22 height 6
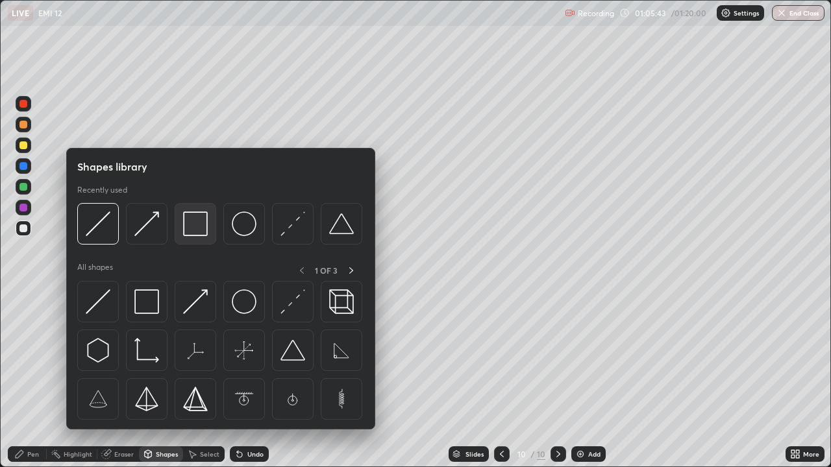
click at [199, 225] on img at bounding box center [195, 224] width 25 height 25
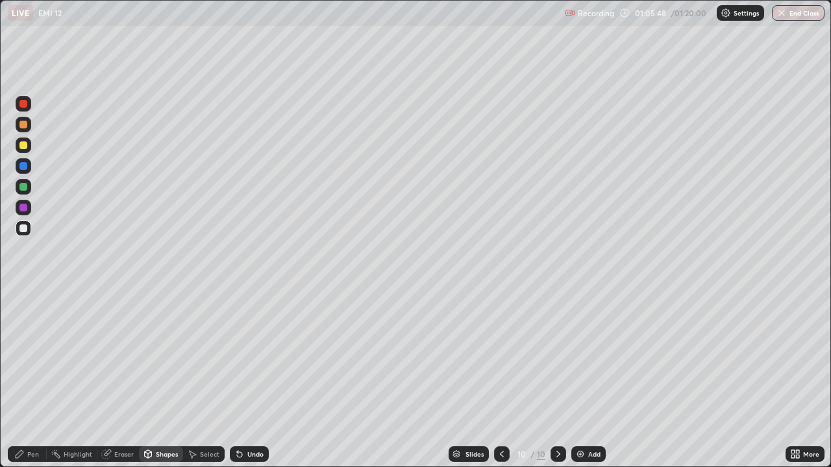
click at [157, 379] on div "Shapes" at bounding box center [167, 454] width 22 height 6
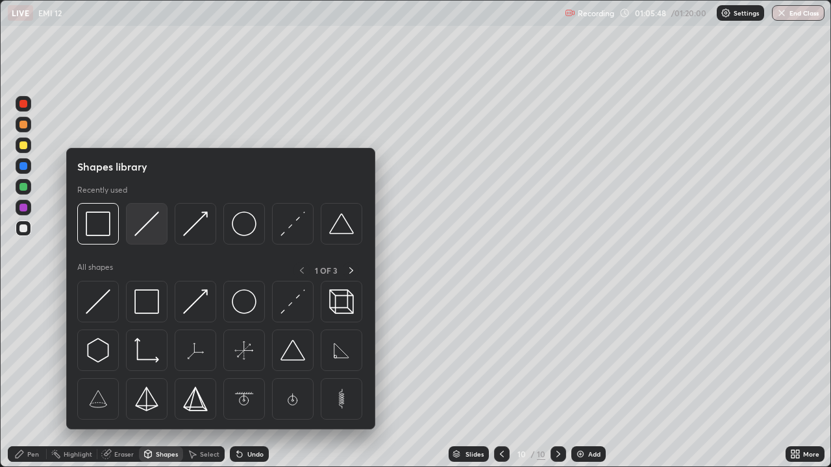
click at [154, 223] on img at bounding box center [146, 224] width 25 height 25
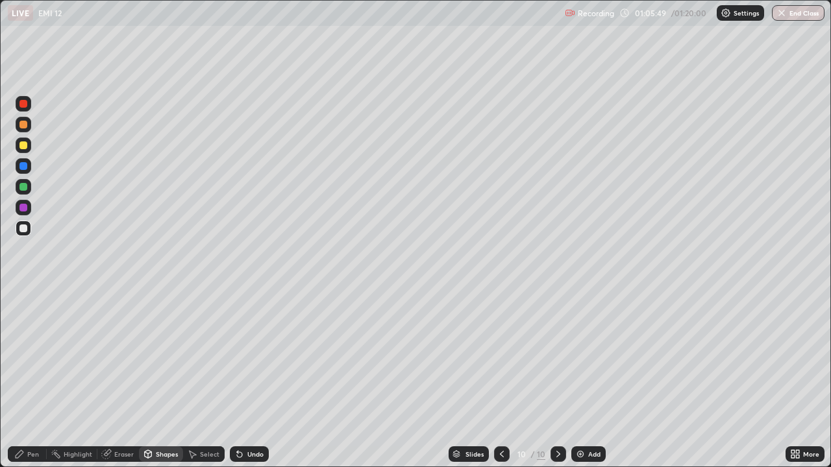
click at [24, 147] on div at bounding box center [23, 145] width 8 height 8
click at [24, 379] on icon at bounding box center [19, 454] width 10 height 10
click at [162, 379] on div "Shapes" at bounding box center [167, 454] width 22 height 6
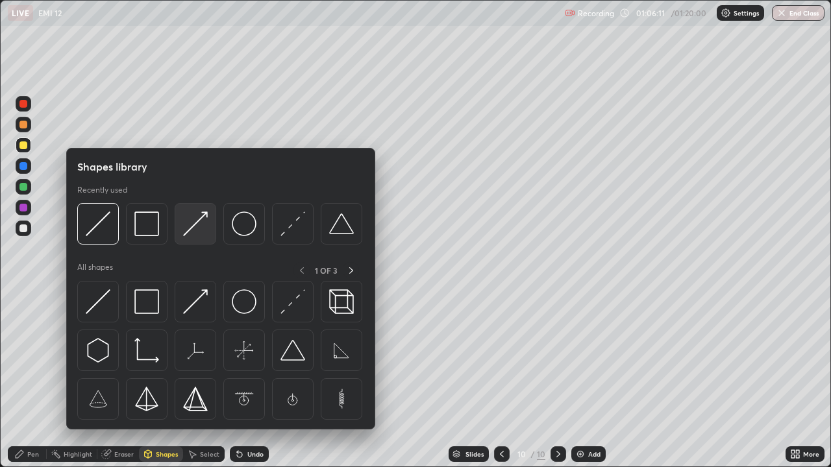
click at [190, 234] on img at bounding box center [195, 224] width 25 height 25
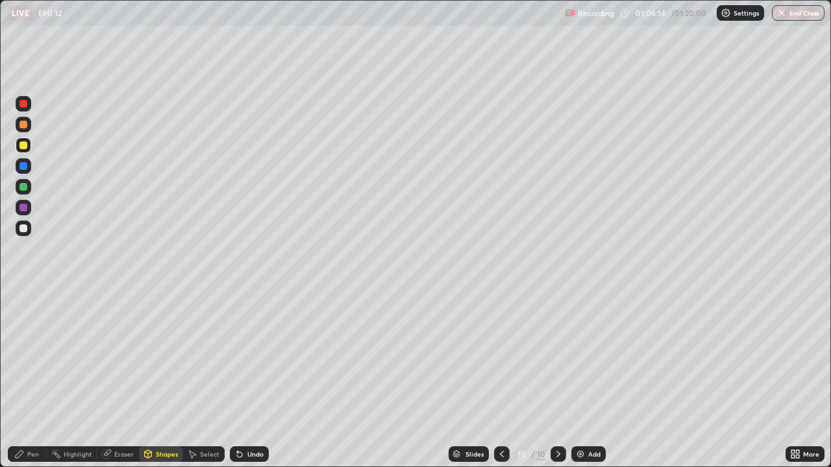
click at [30, 379] on div "Pen" at bounding box center [33, 454] width 12 height 6
click at [20, 235] on div at bounding box center [24, 229] width 16 height 16
click at [165, 379] on div "Shapes" at bounding box center [161, 455] width 44 height 16
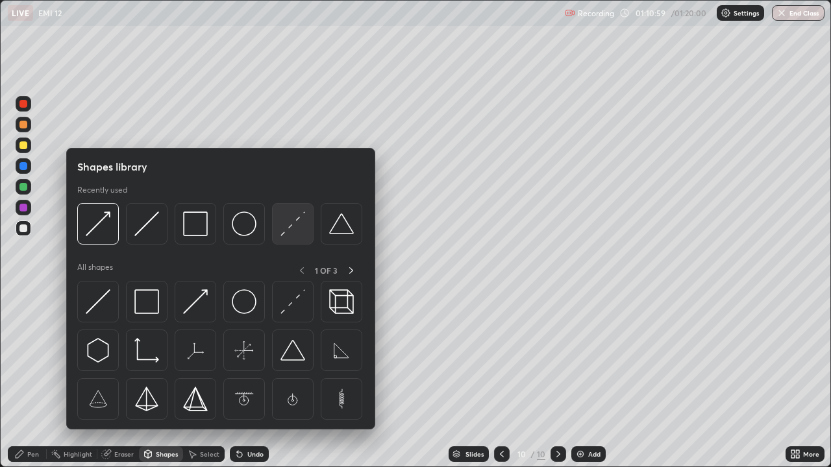
click at [289, 234] on img at bounding box center [292, 224] width 25 height 25
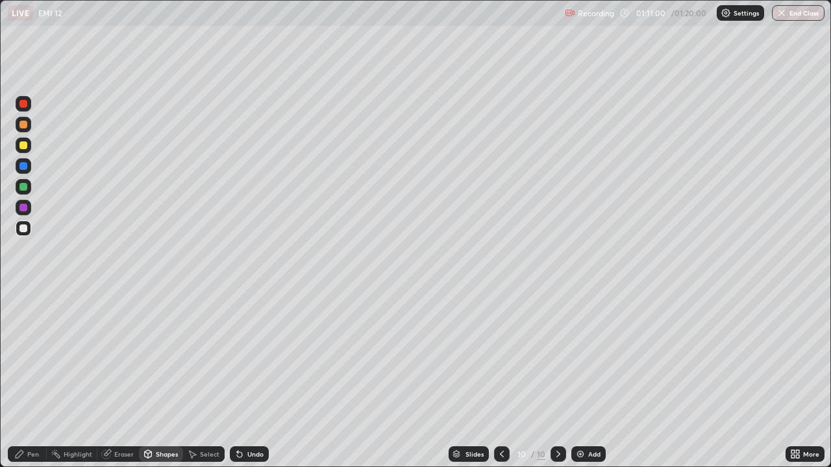
click at [21, 127] on div at bounding box center [23, 125] width 8 height 8
click at [34, 379] on div "Pen" at bounding box center [33, 454] width 12 height 6
click at [24, 230] on div at bounding box center [23, 229] width 8 height 8
click at [151, 379] on div "Shapes" at bounding box center [161, 454] width 44 height 26
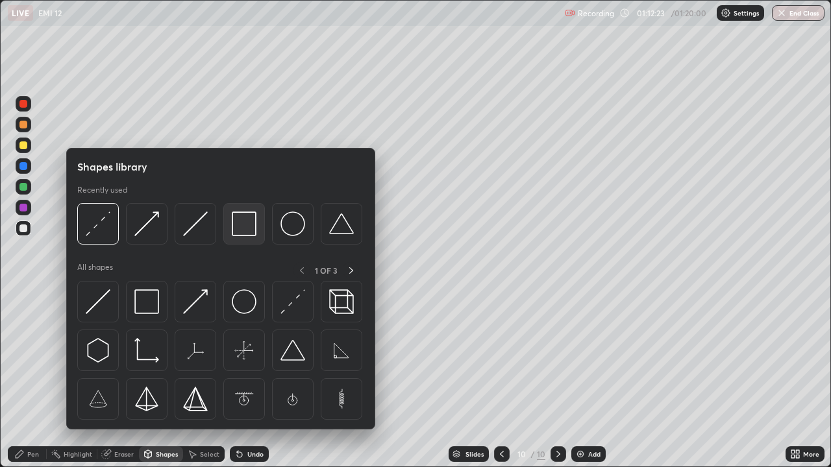
click at [248, 227] on img at bounding box center [244, 224] width 25 height 25
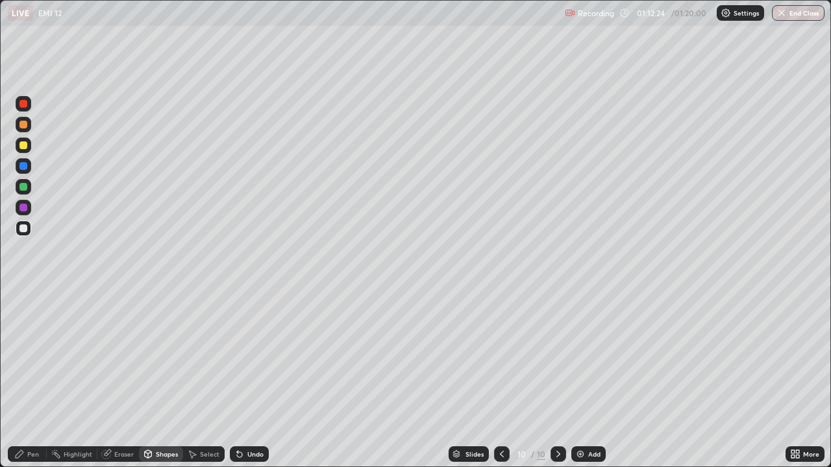
click at [27, 184] on div at bounding box center [24, 187] width 16 height 16
click at [30, 379] on div "Pen" at bounding box center [33, 454] width 12 height 6
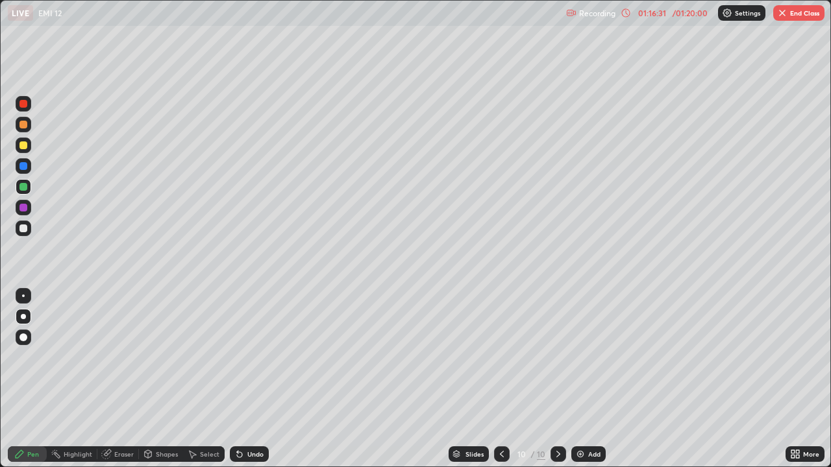
click at [815, 14] on button "End Class" at bounding box center [798, 13] width 51 height 16
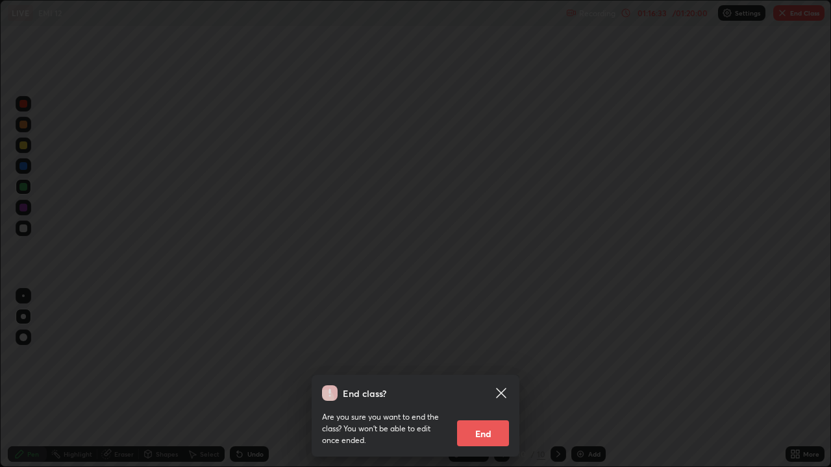
click at [490, 379] on button "End" at bounding box center [483, 434] width 52 height 26
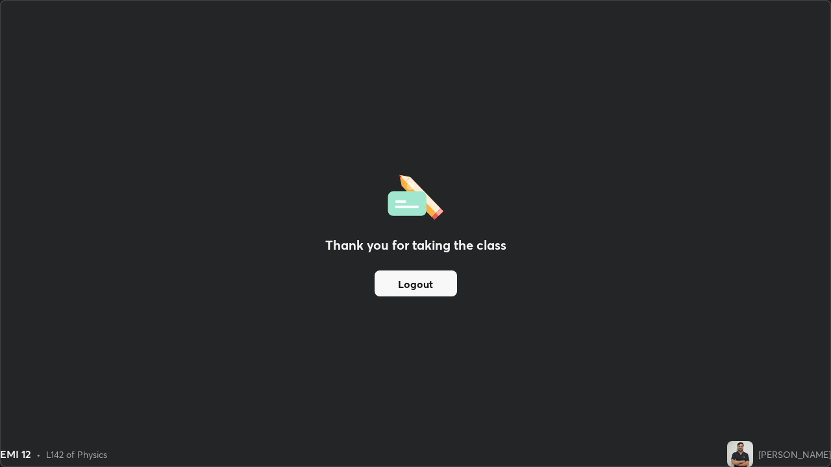
click at [411, 286] on button "Logout" at bounding box center [415, 284] width 82 height 26
